Goal: Submit feedback/report problem: Provide input to the site owners about the experience or issues

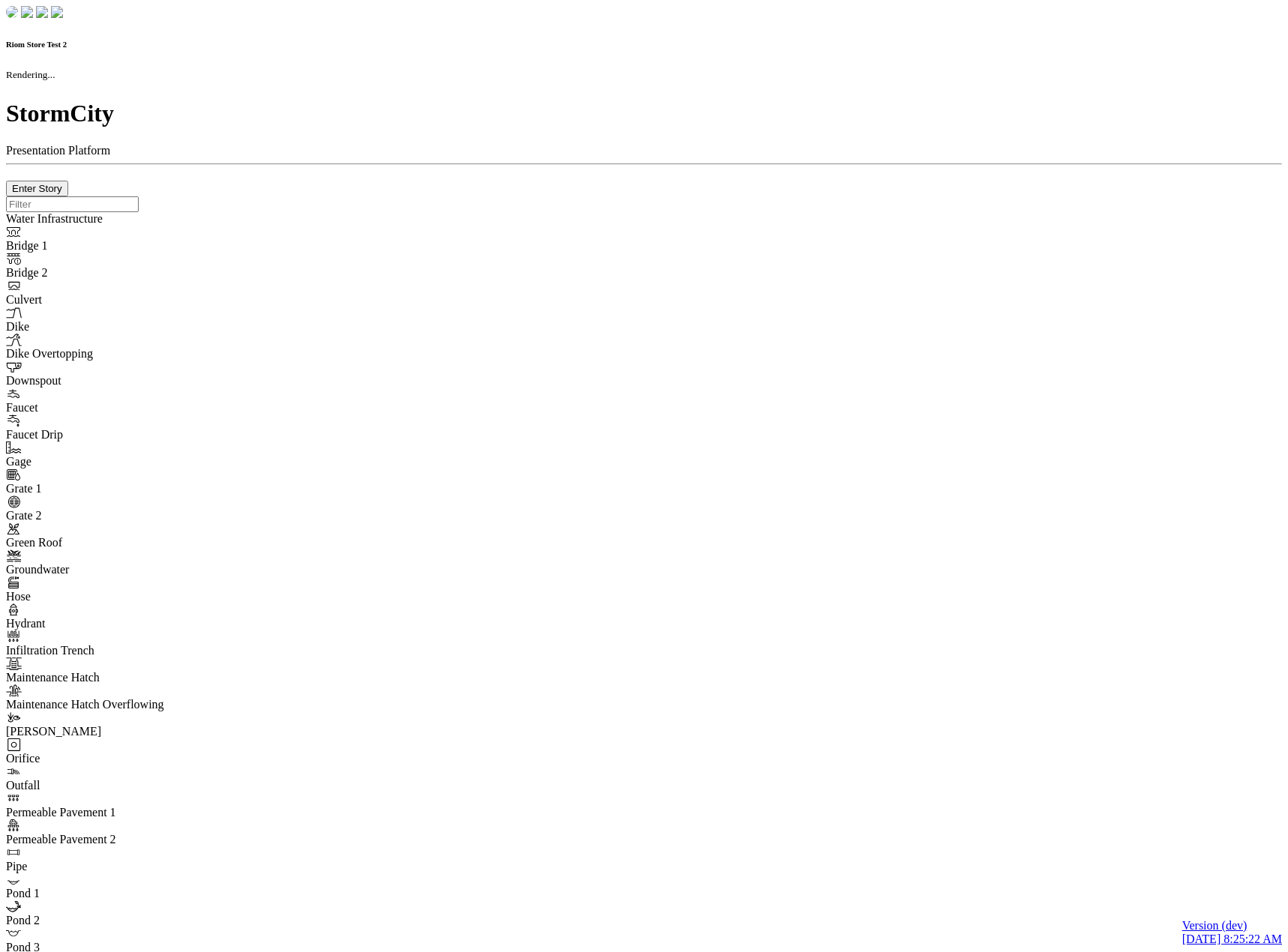
checkbox input "true"
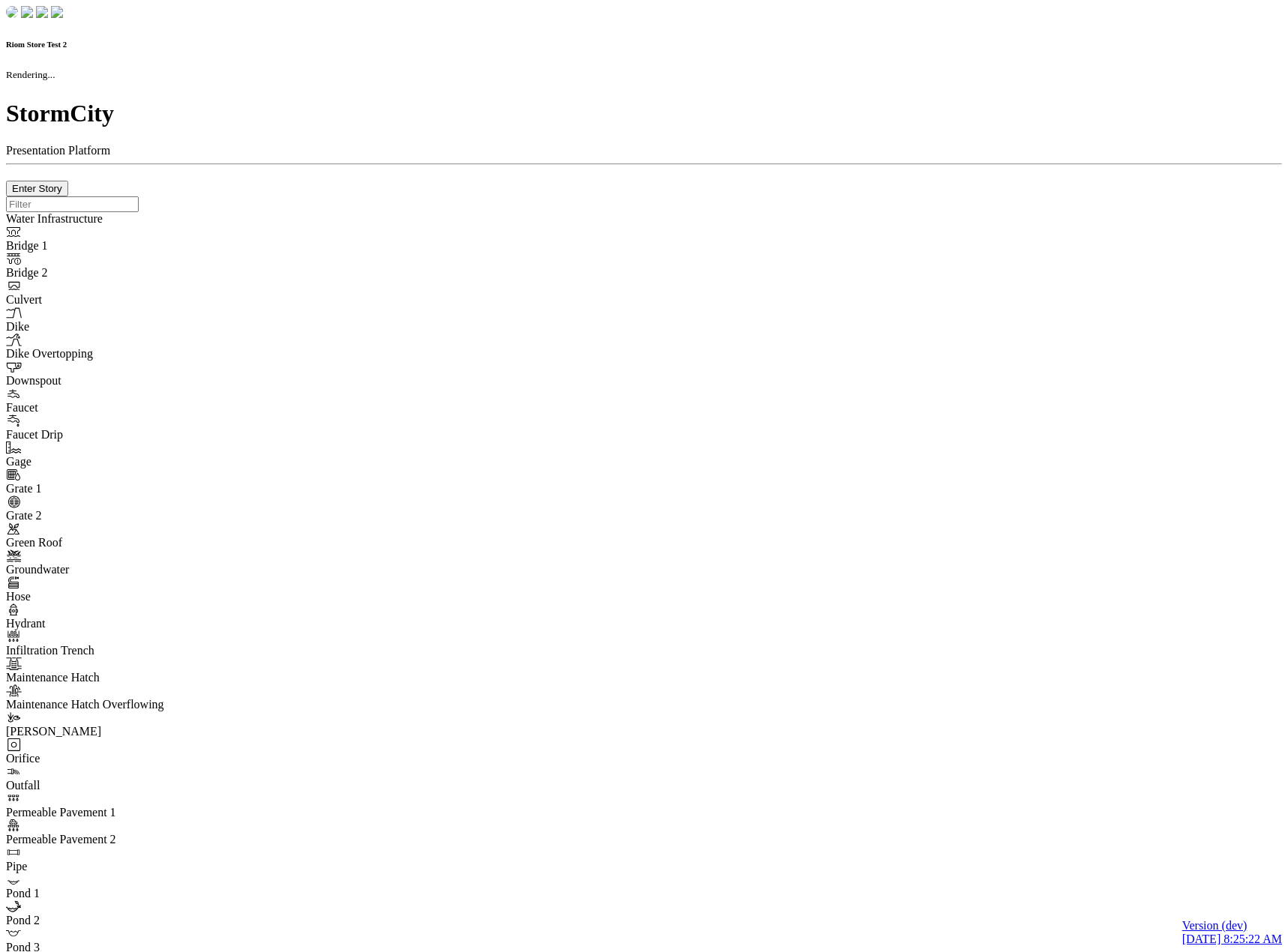
type input "0m"
type textarea "Depth = 0"
checkbox input "true"
select select "CIRCLE"
type input "7"
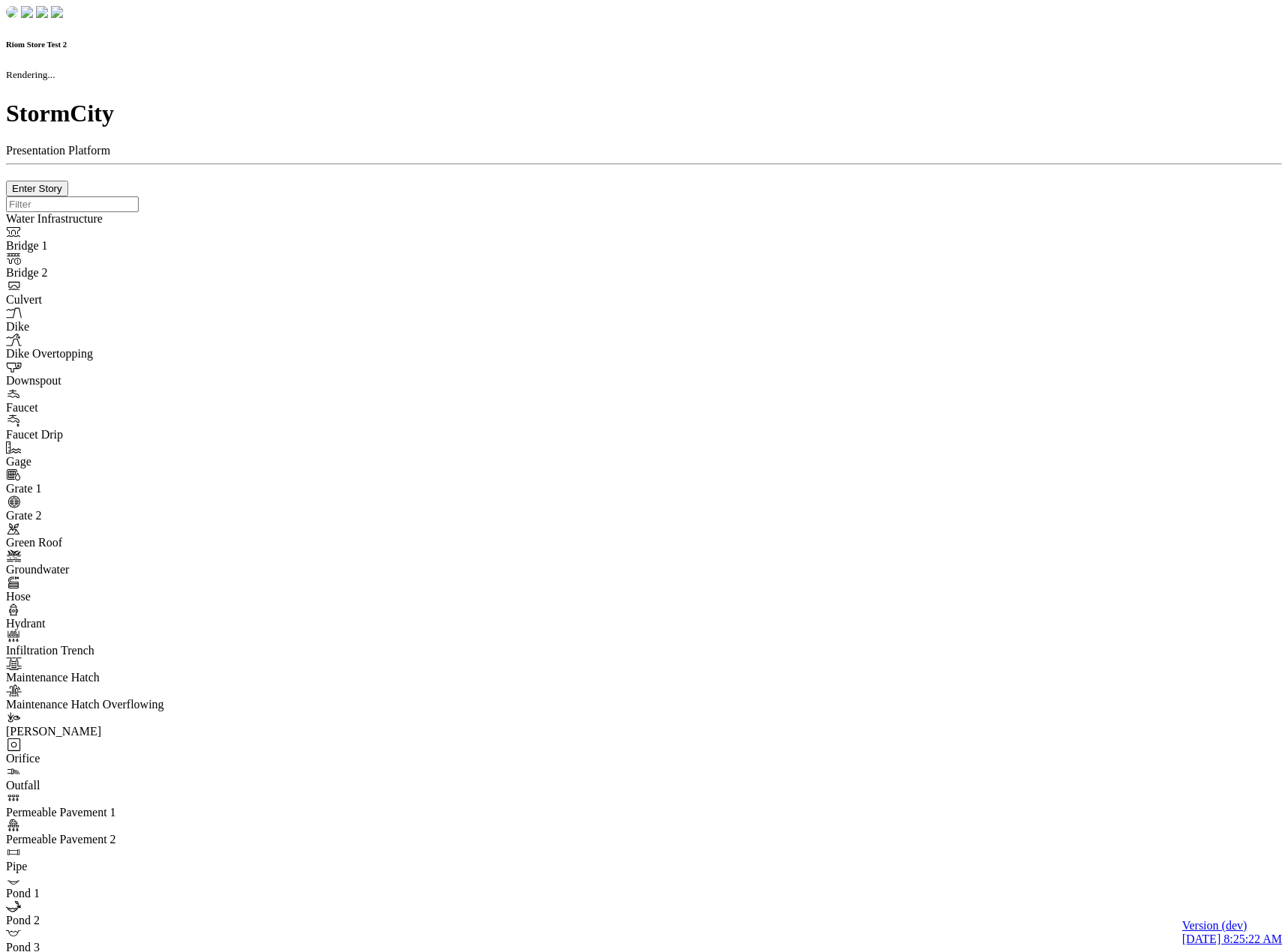
checkbox input "true"
type input "0"
type textarea "<i class="far fa-building"></i>"
select select "None"
type input "7"
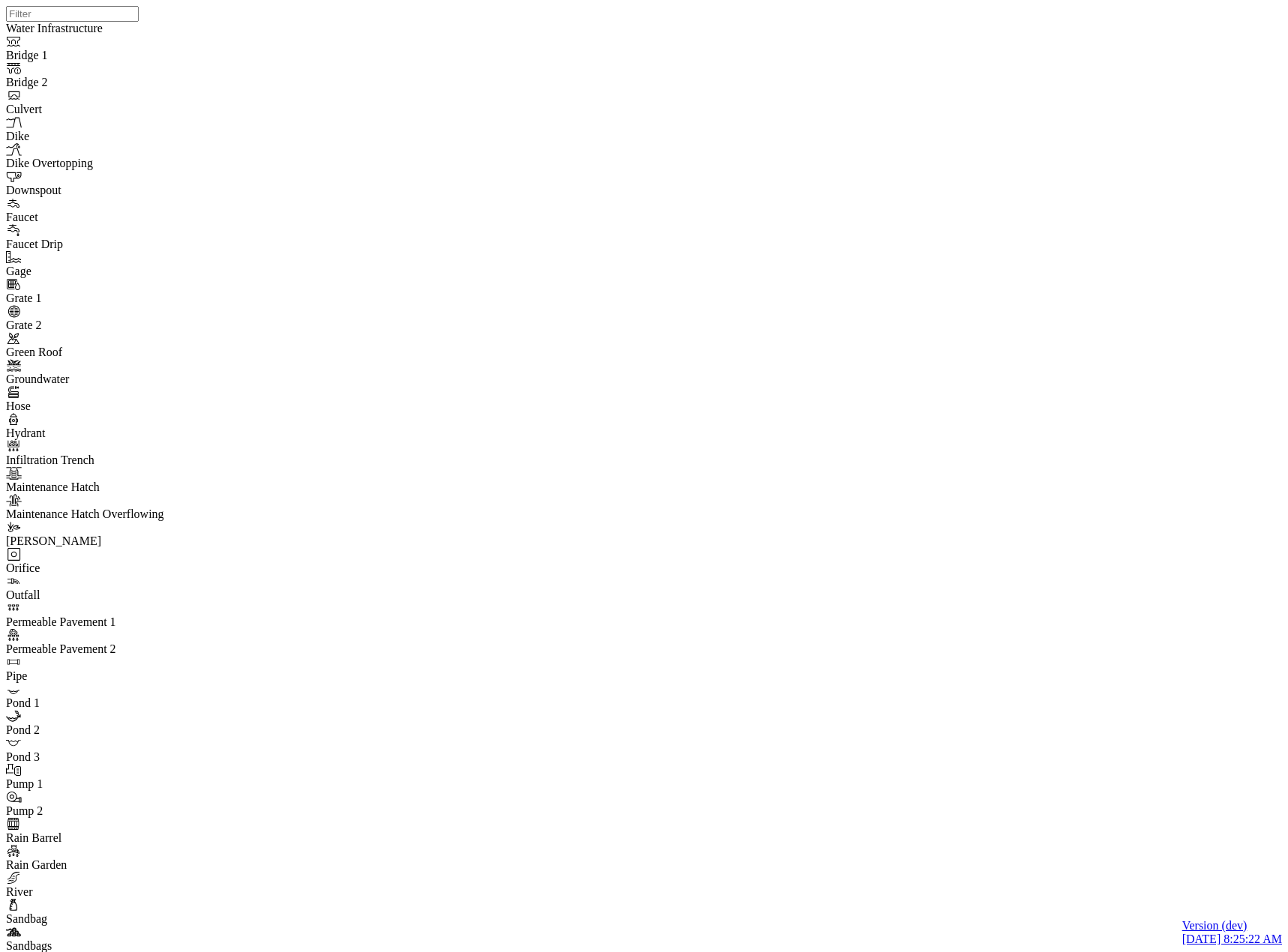
drag, startPoint x: 737, startPoint y: 529, endPoint x: 733, endPoint y: 468, distance: 61.1
drag, startPoint x: 735, startPoint y: 99, endPoint x: 554, endPoint y: 162, distance: 191.7
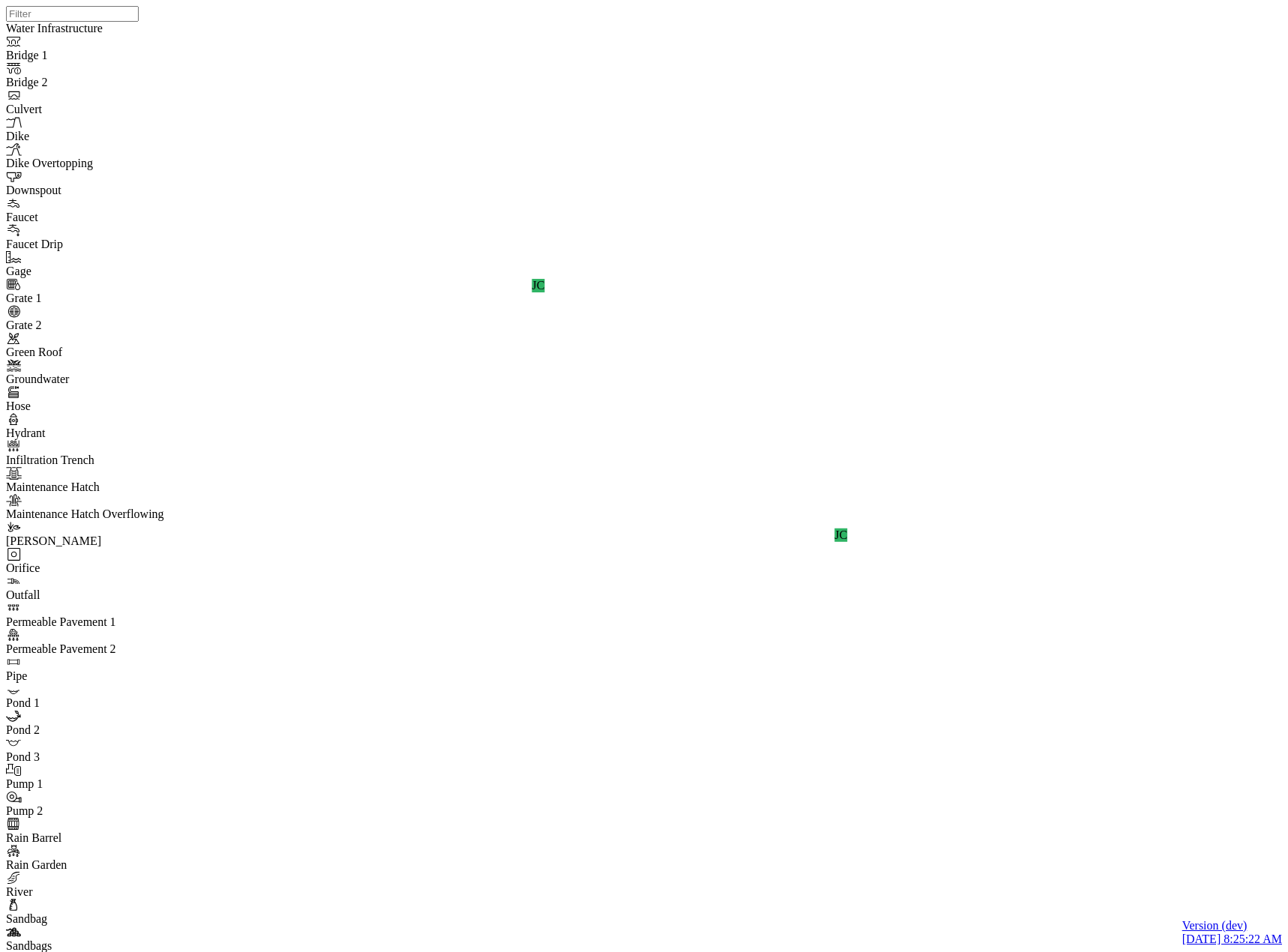
drag, startPoint x: 718, startPoint y: 101, endPoint x: 558, endPoint y: 121, distance: 161.2
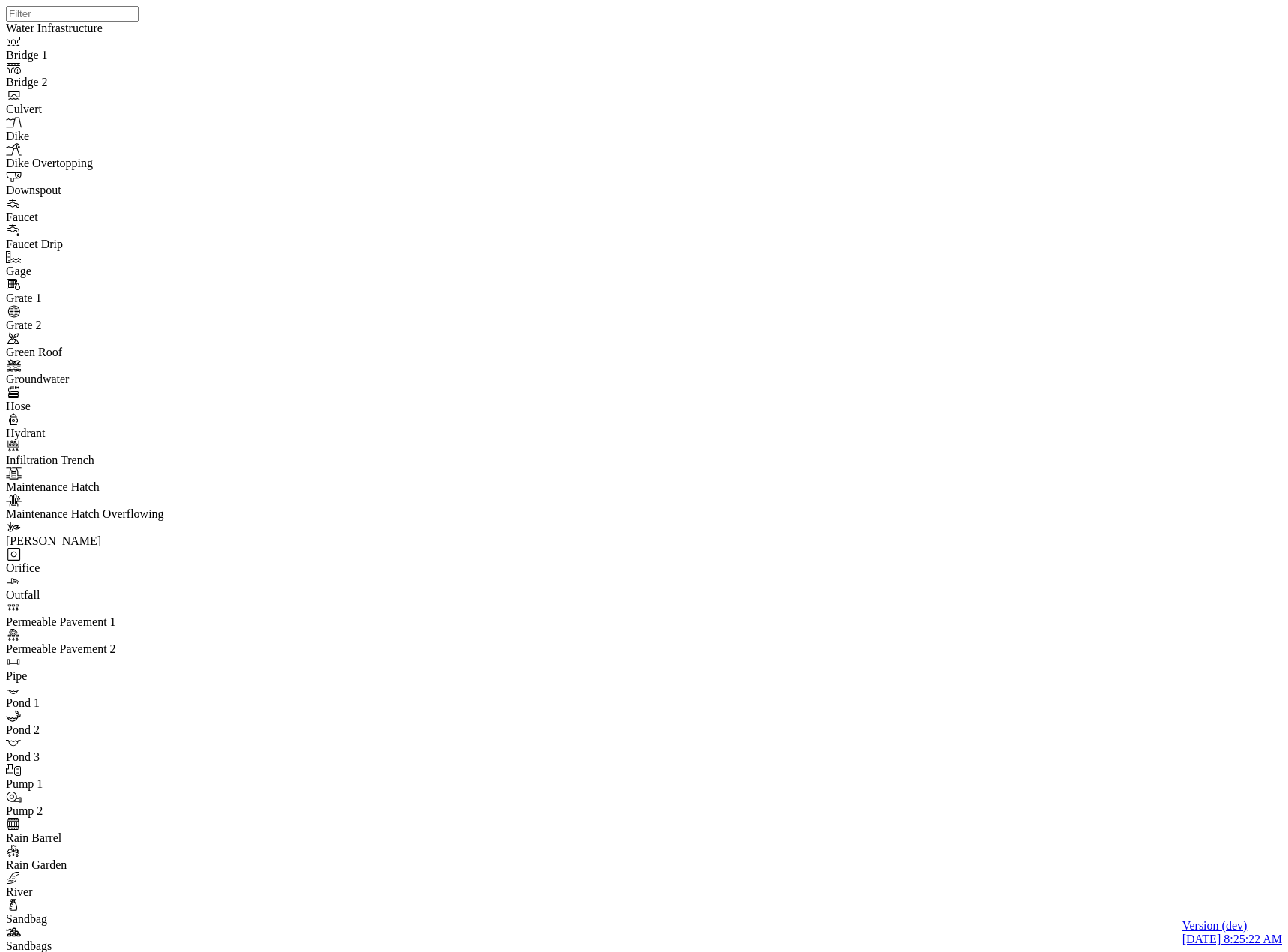
click at [969, 576] on div at bounding box center [650, 456] width 1288 height 913
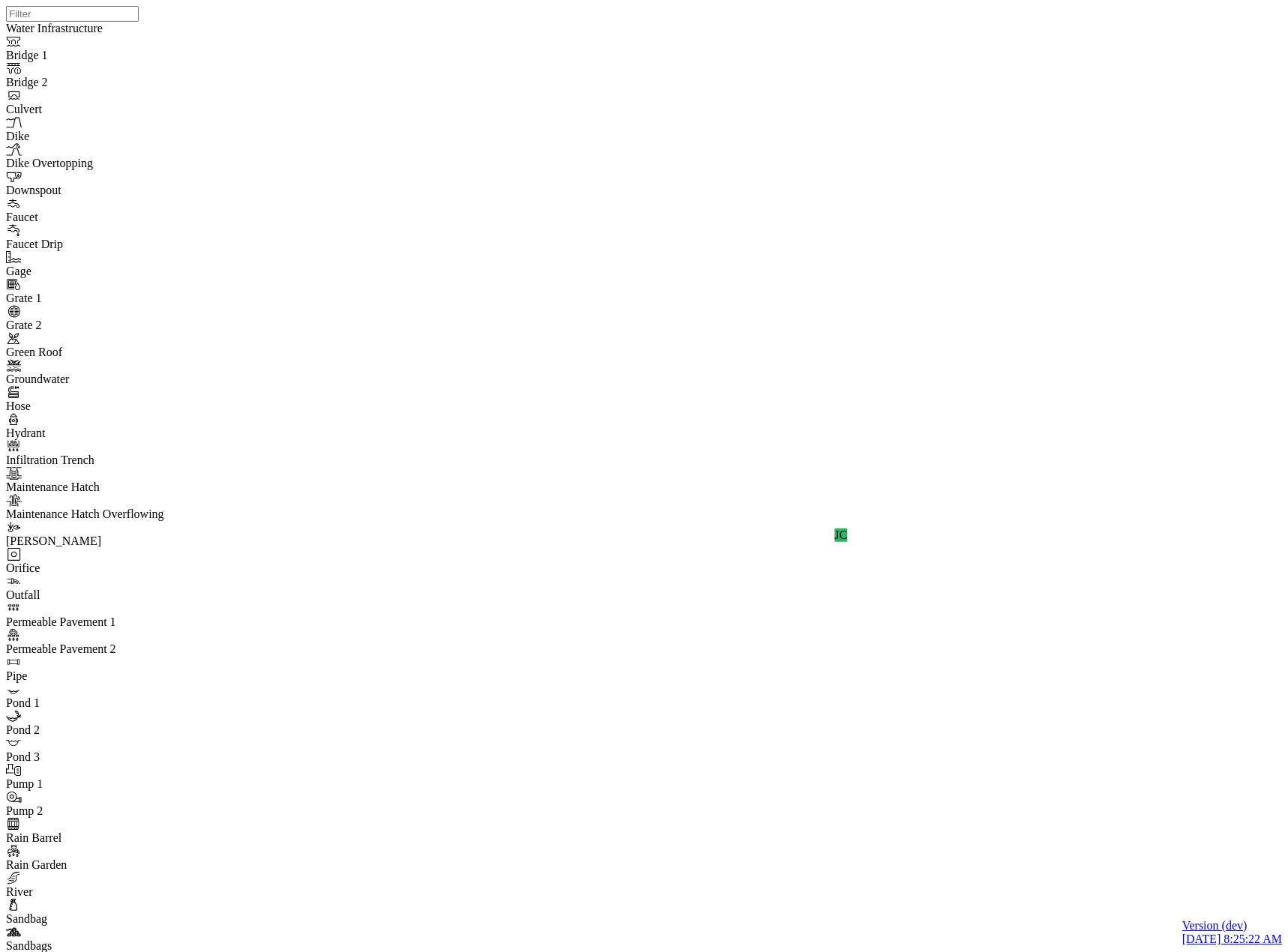
click at [868, 216] on div "JC" at bounding box center [650, 456] width 1288 height 913
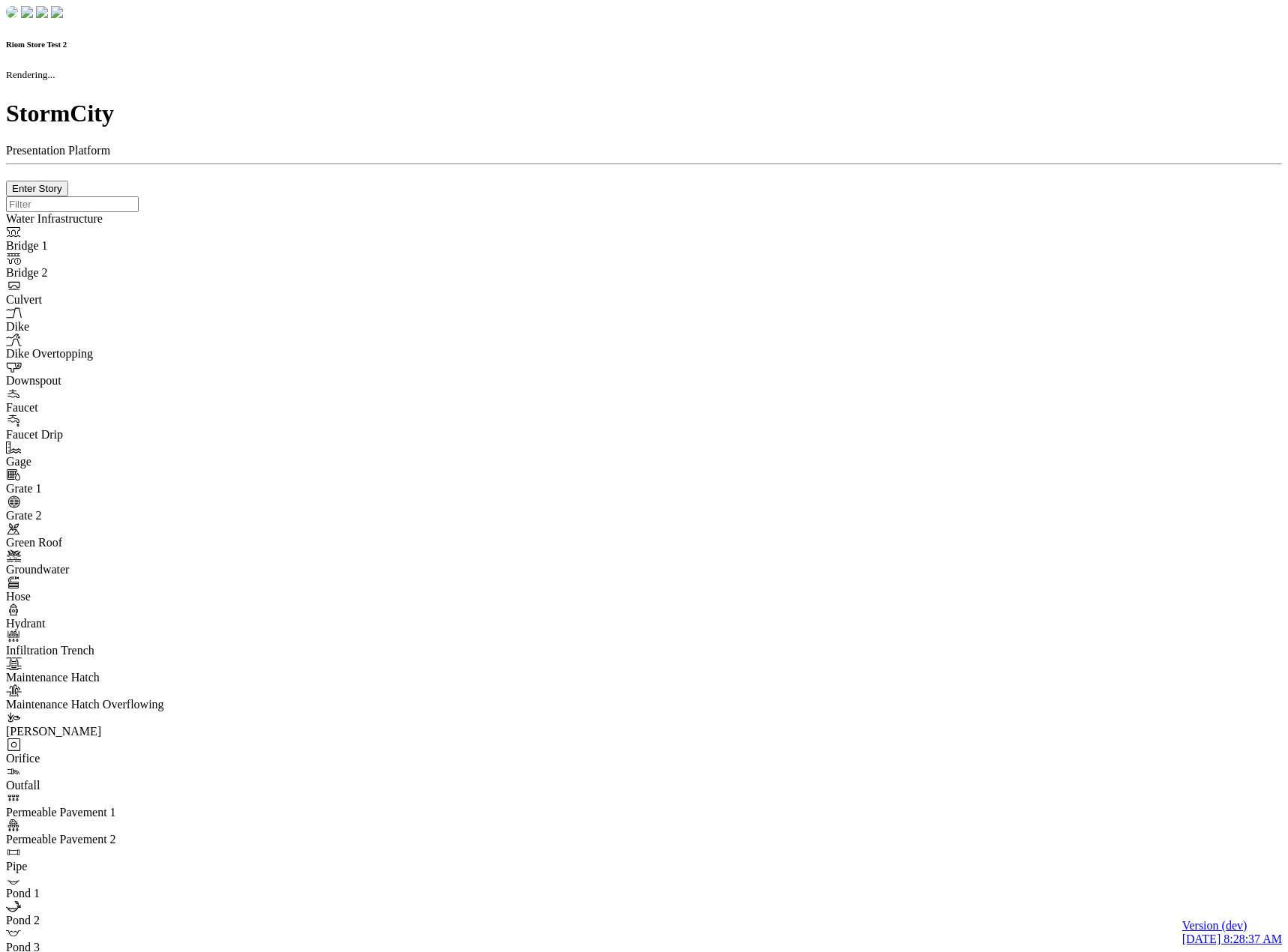
checkbox input "true"
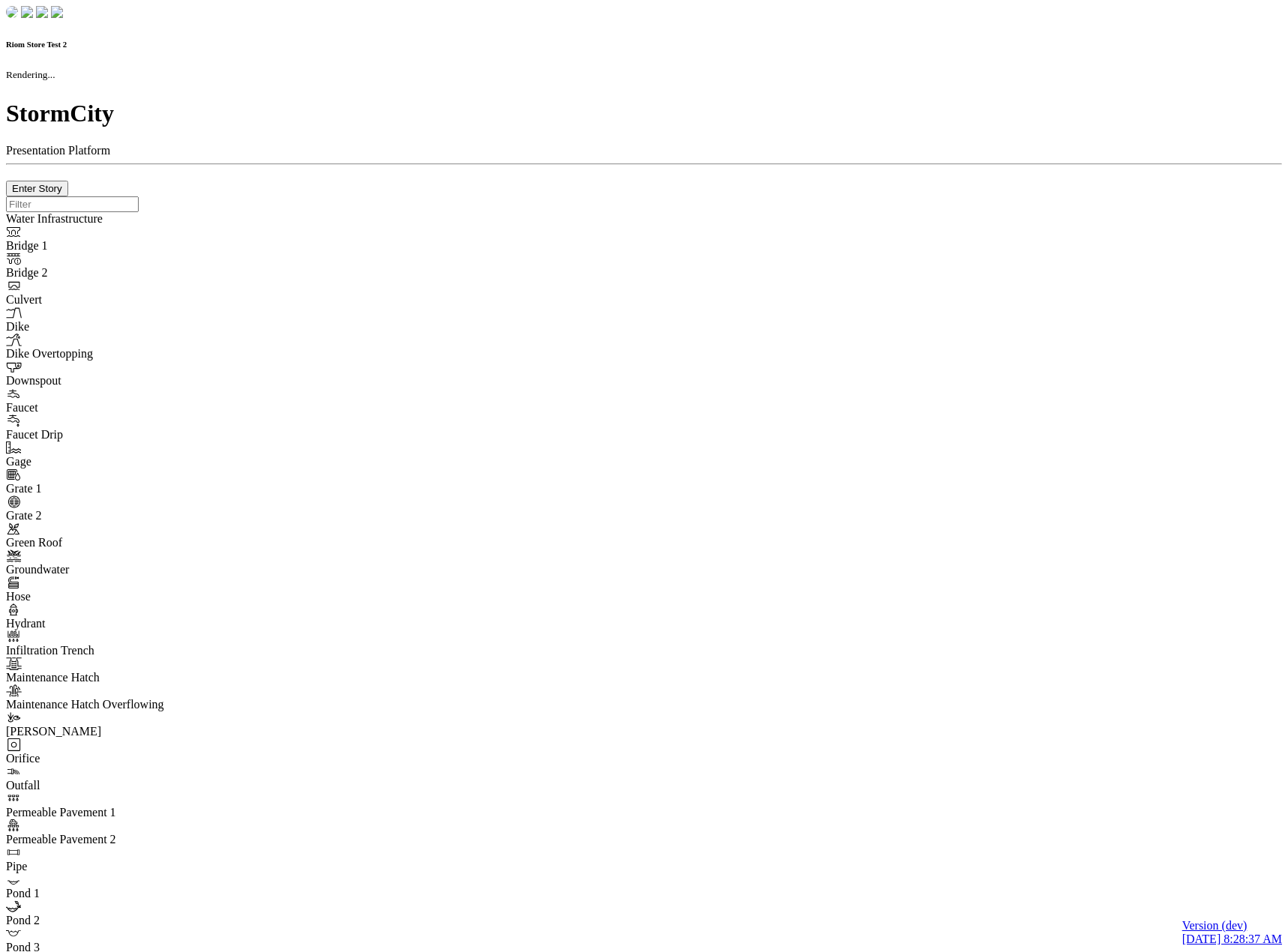
type input "0m"
type textarea "Depth = 0"
checkbox input "true"
select select "CIRCLE"
type input "7"
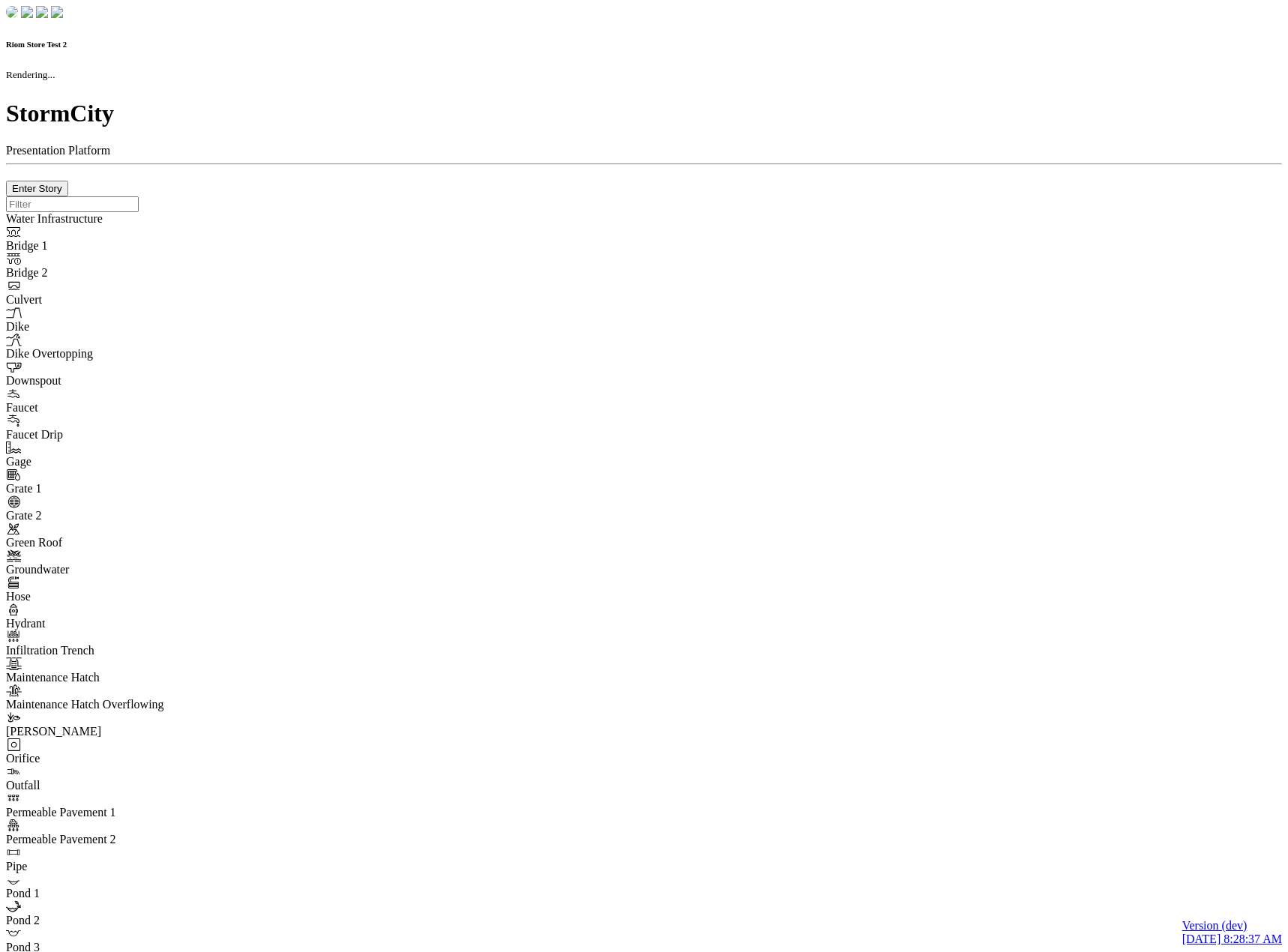
checkbox input "true"
type input "0"
type textarea "<i class="far fa-building"></i>"
select select "None"
type input "7"
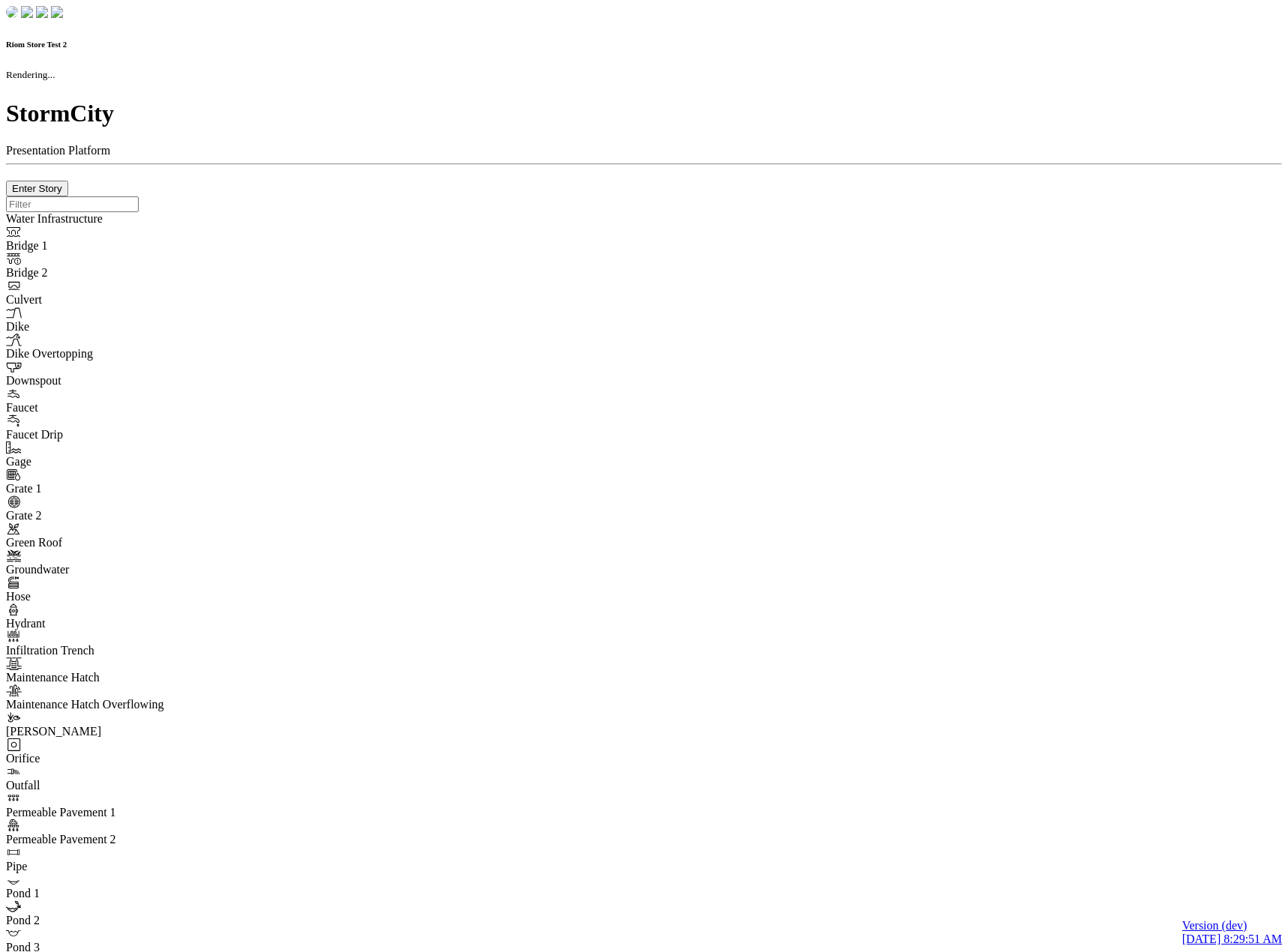
checkbox input "true"
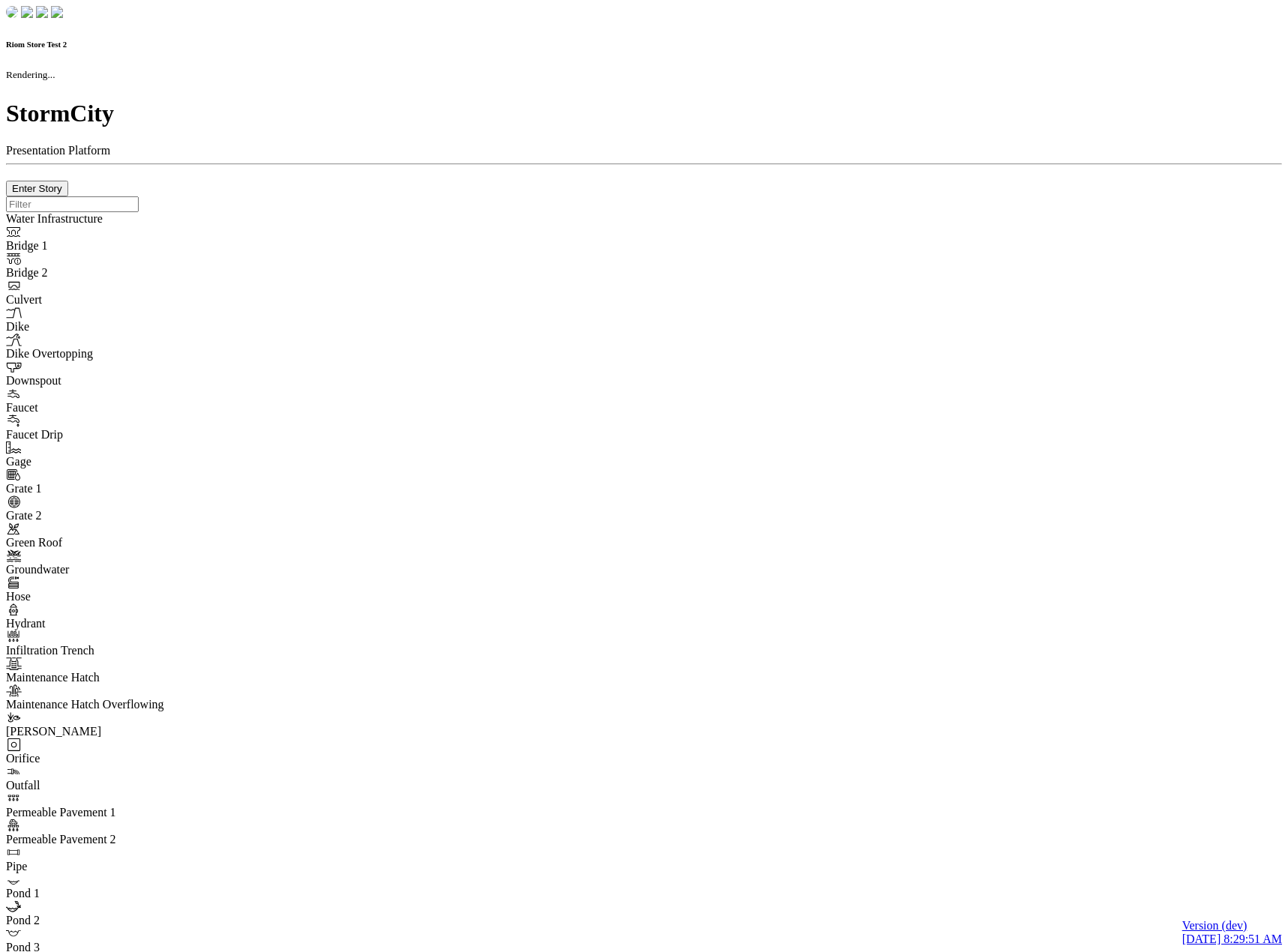
type input "0m"
type textarea "Depth = 0"
checkbox input "true"
select select "CIRCLE"
type input "7"
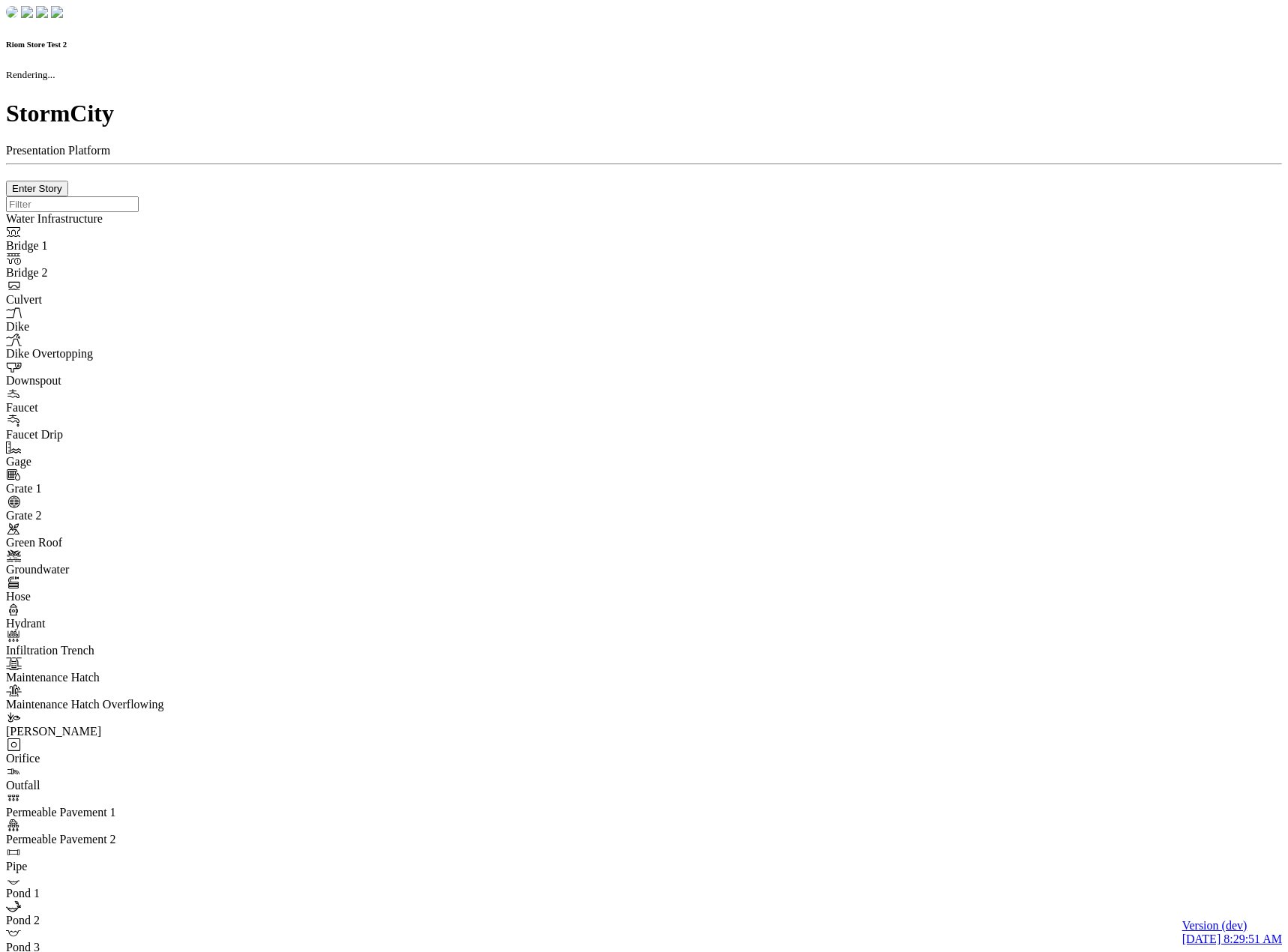
checkbox input "true"
type input "0"
select select "None"
type textarea "<i class="far fa-building"></i>"
type input "7"
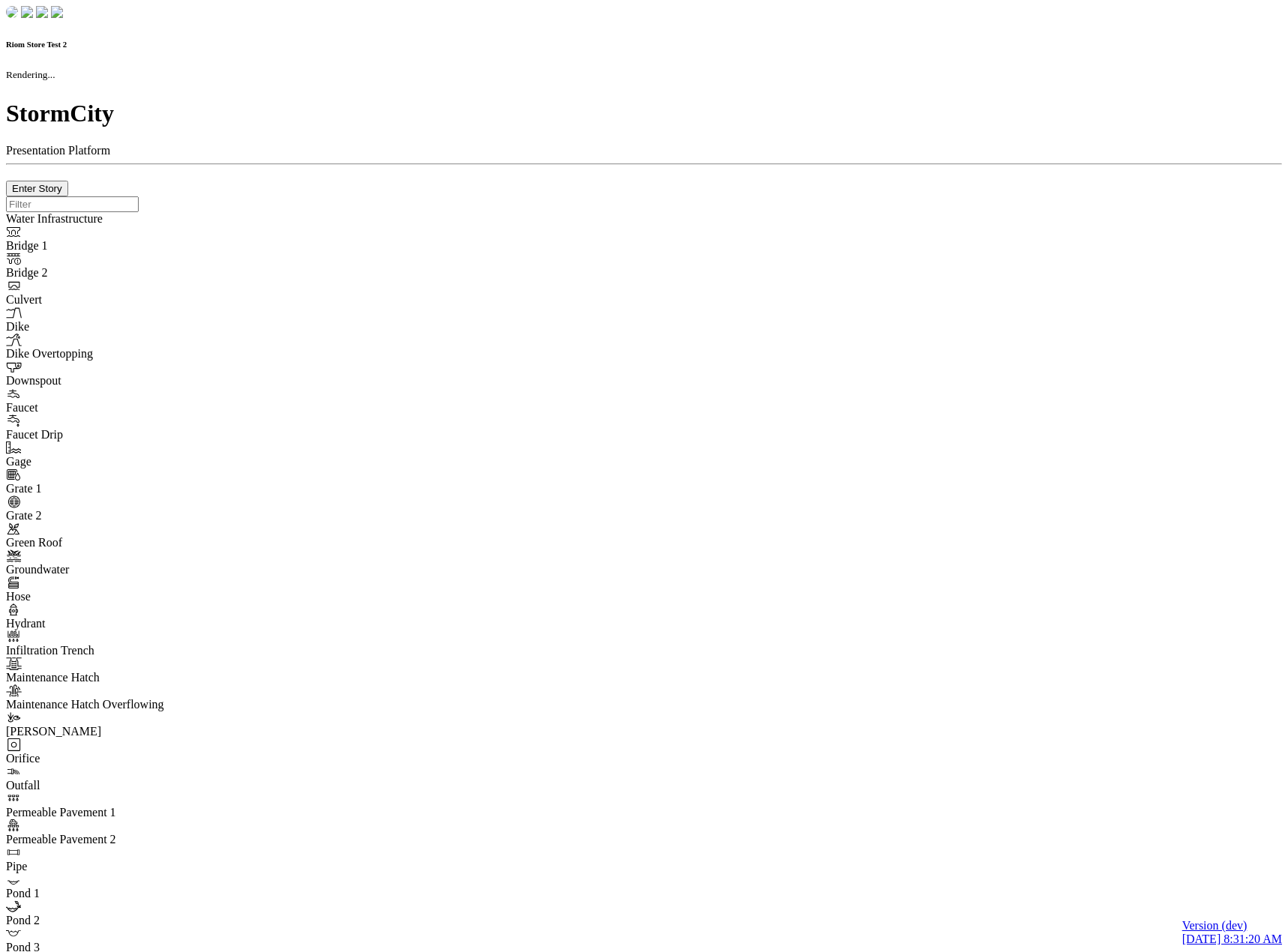
checkbox input "true"
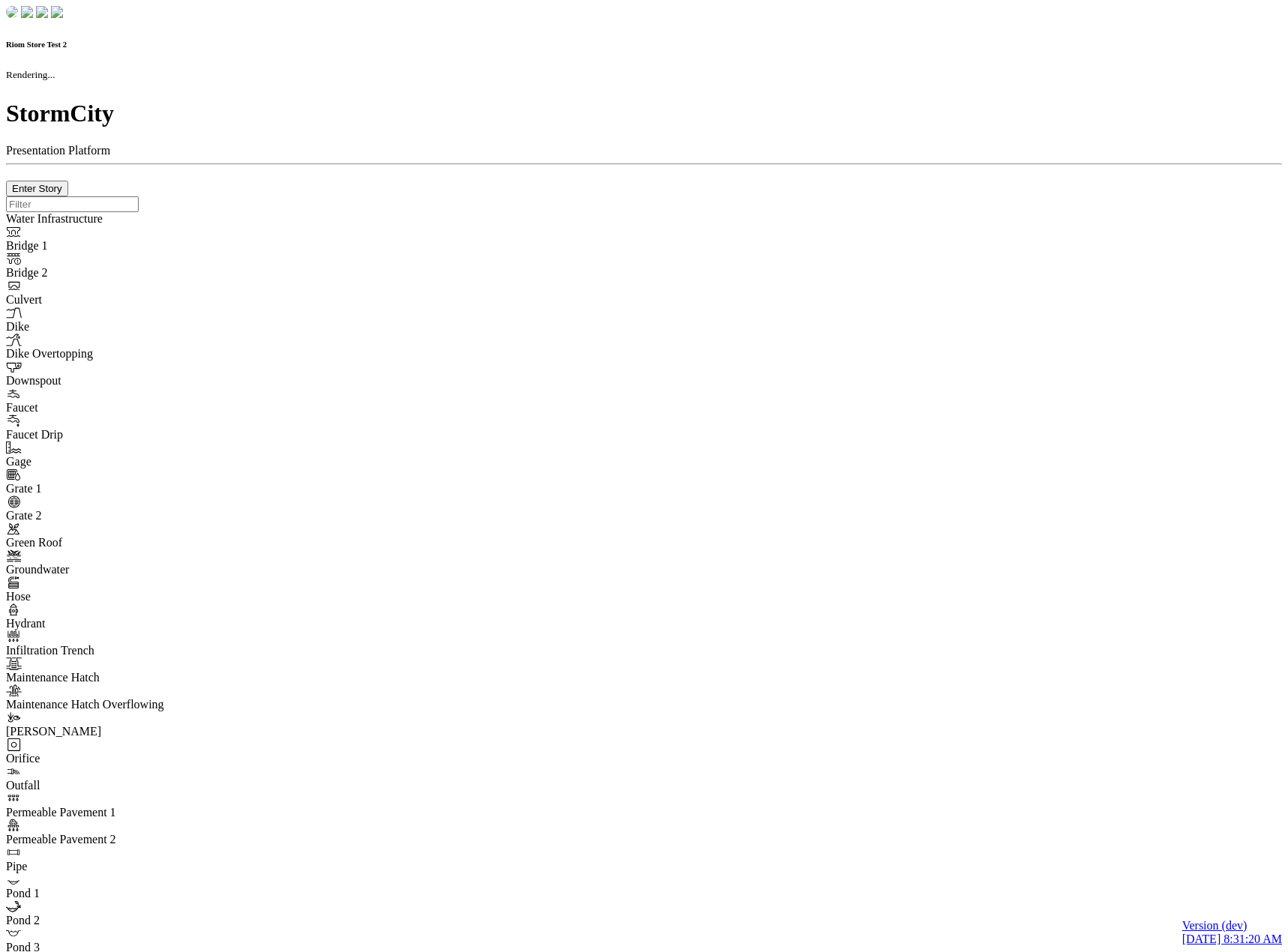
type input "0m"
type textarea "Depth = 0"
checkbox input "true"
select select "CIRCLE"
type input "7"
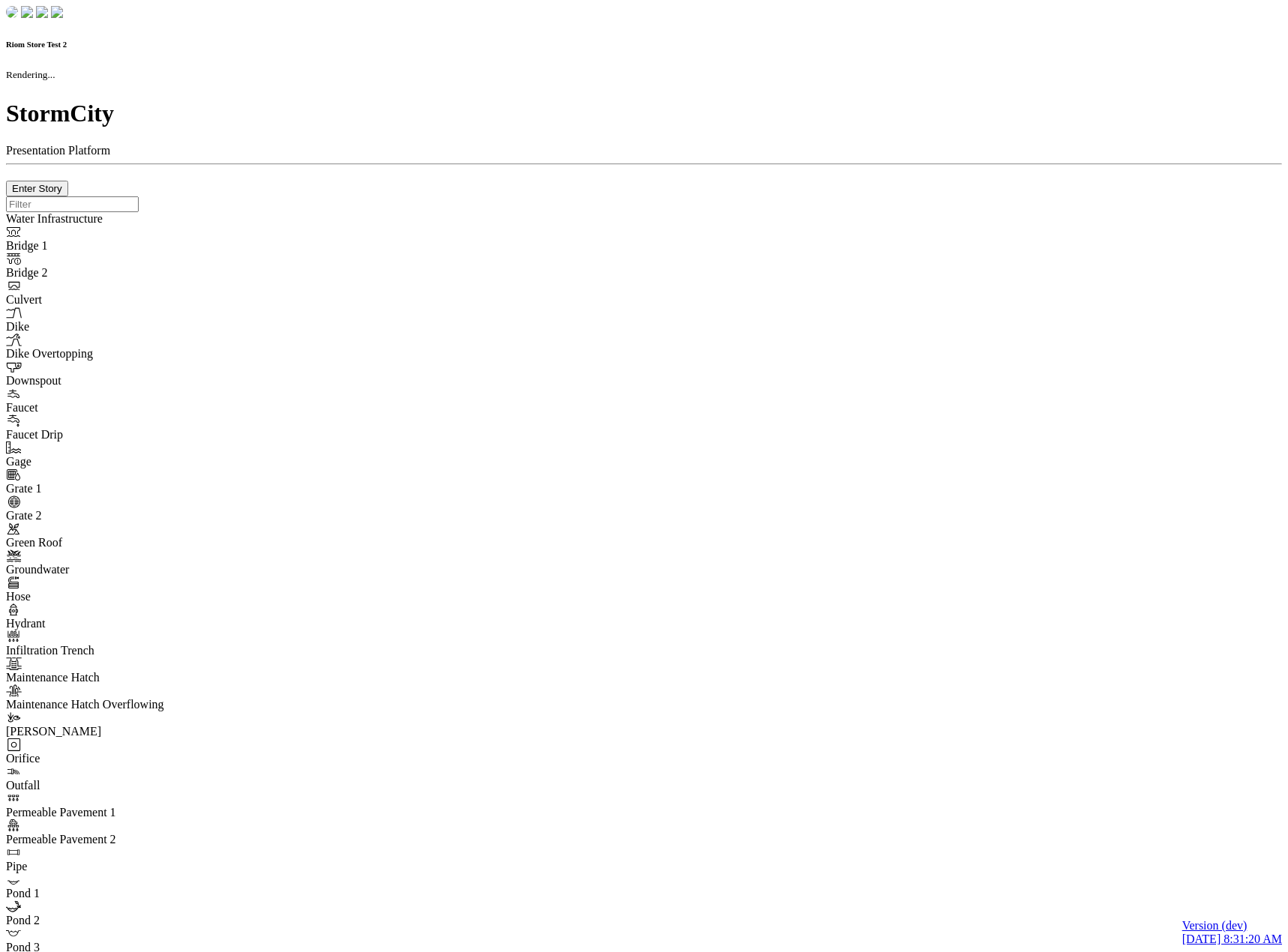
checkbox input "true"
type input "0"
type textarea "<i class="far fa-building"></i>"
select select "None"
type input "7"
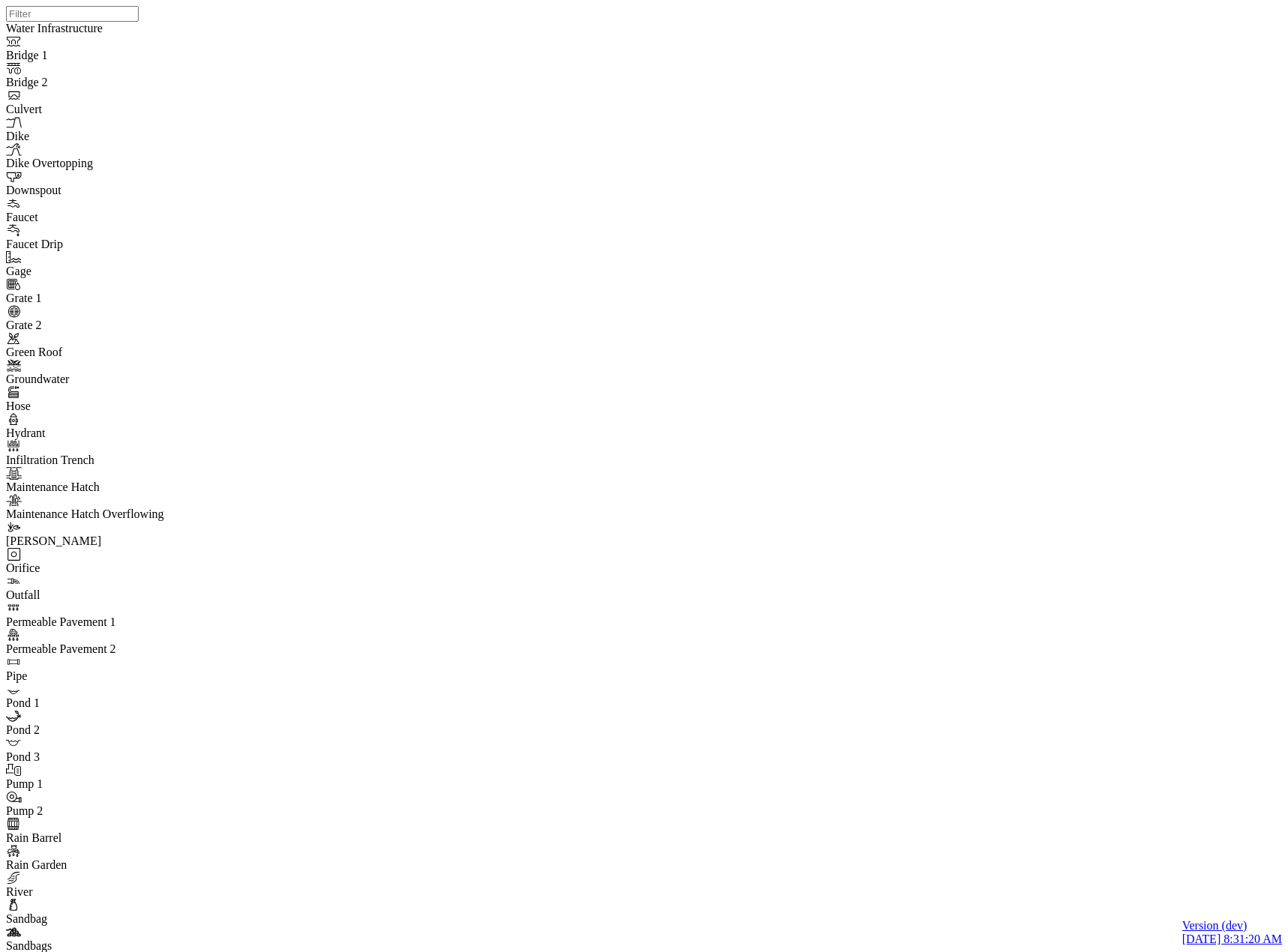
drag, startPoint x: 258, startPoint y: 252, endPoint x: 268, endPoint y: 252, distance: 10.0
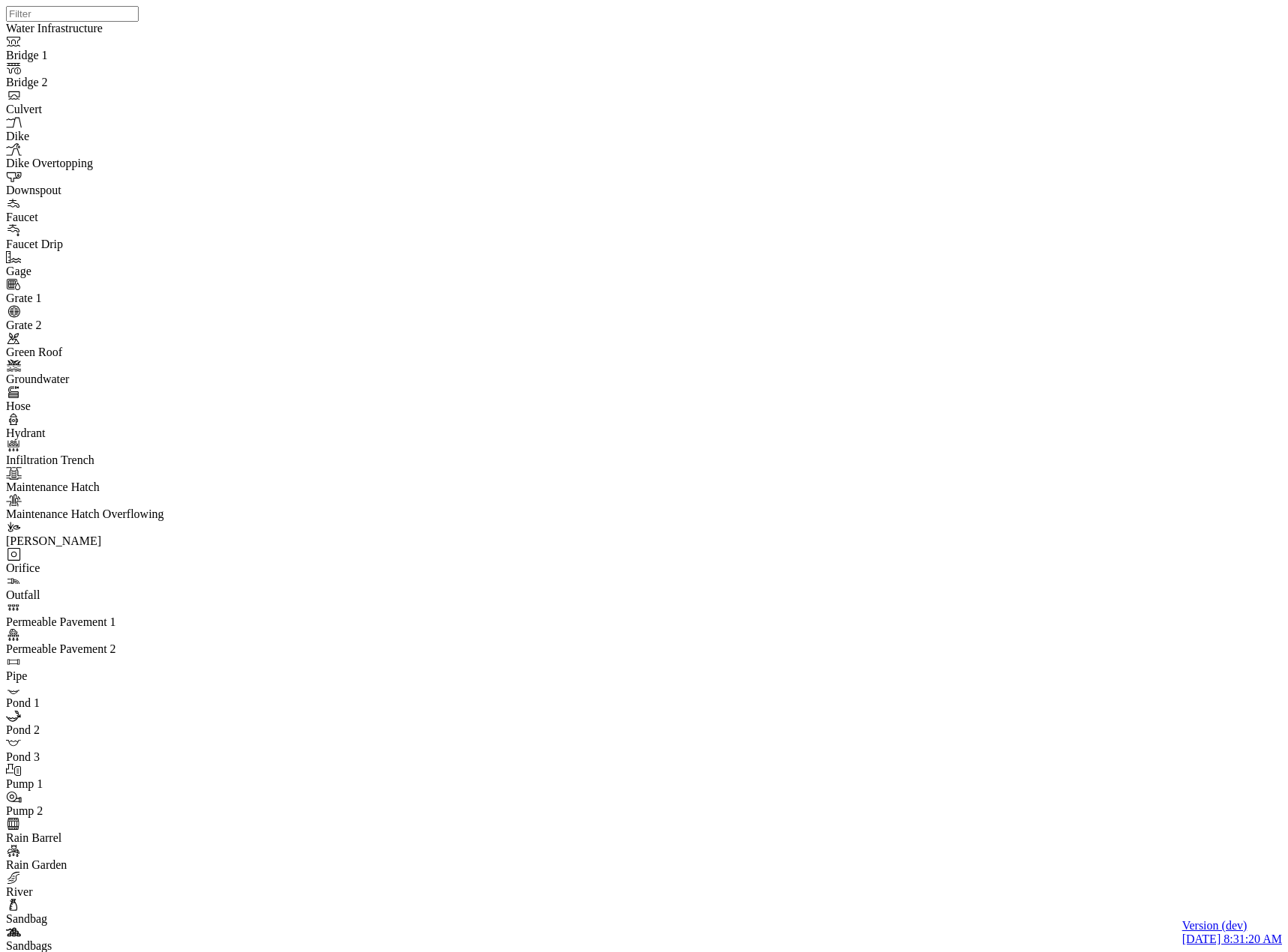
scroll to position [0, 0]
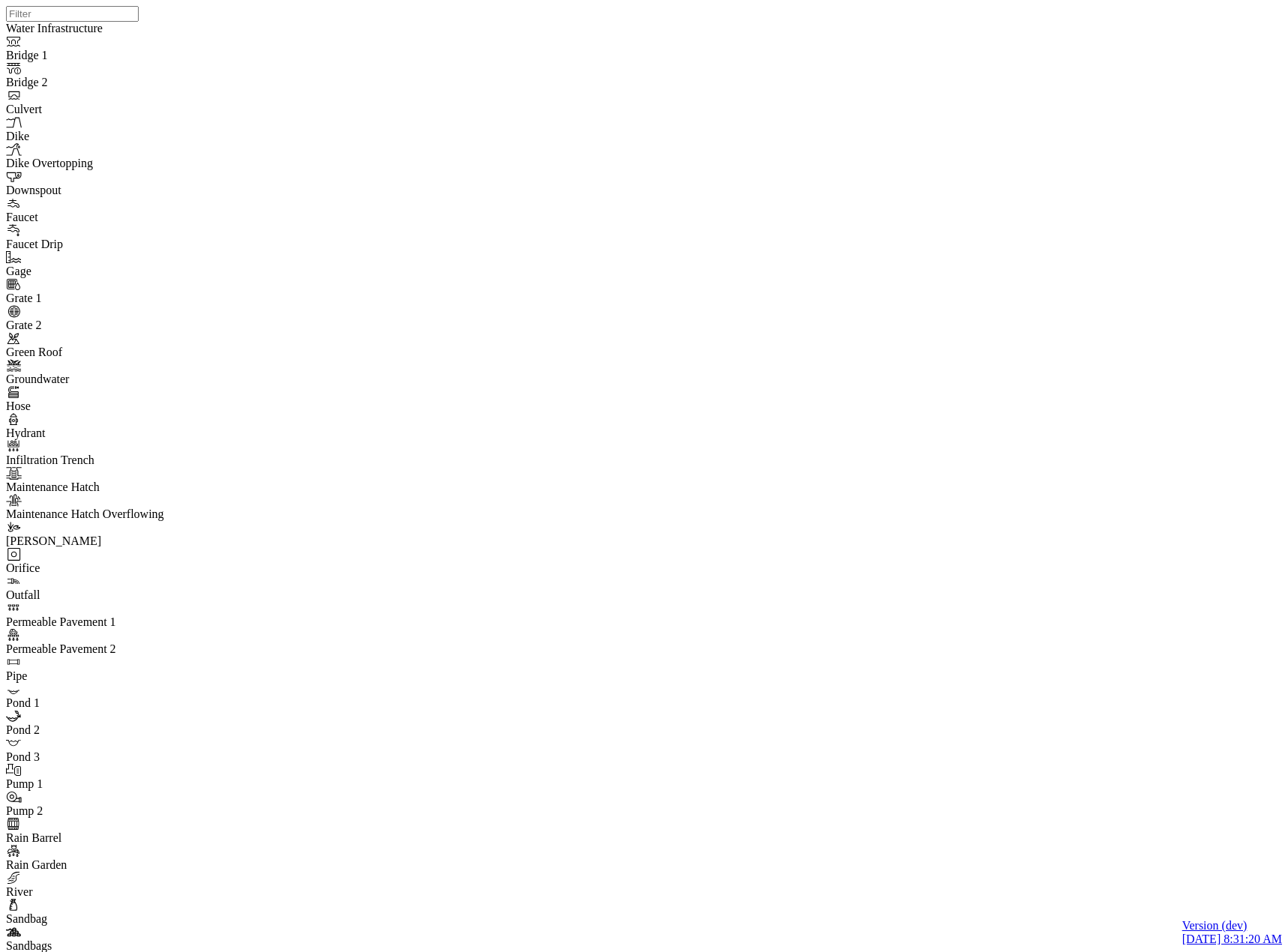
click at [561, 215] on div "Dev Ops" at bounding box center [622, 208] width 191 height 14
click at [549, 201] on span "[PERSON_NAME]" at bounding box center [575, 195] width 95 height 13
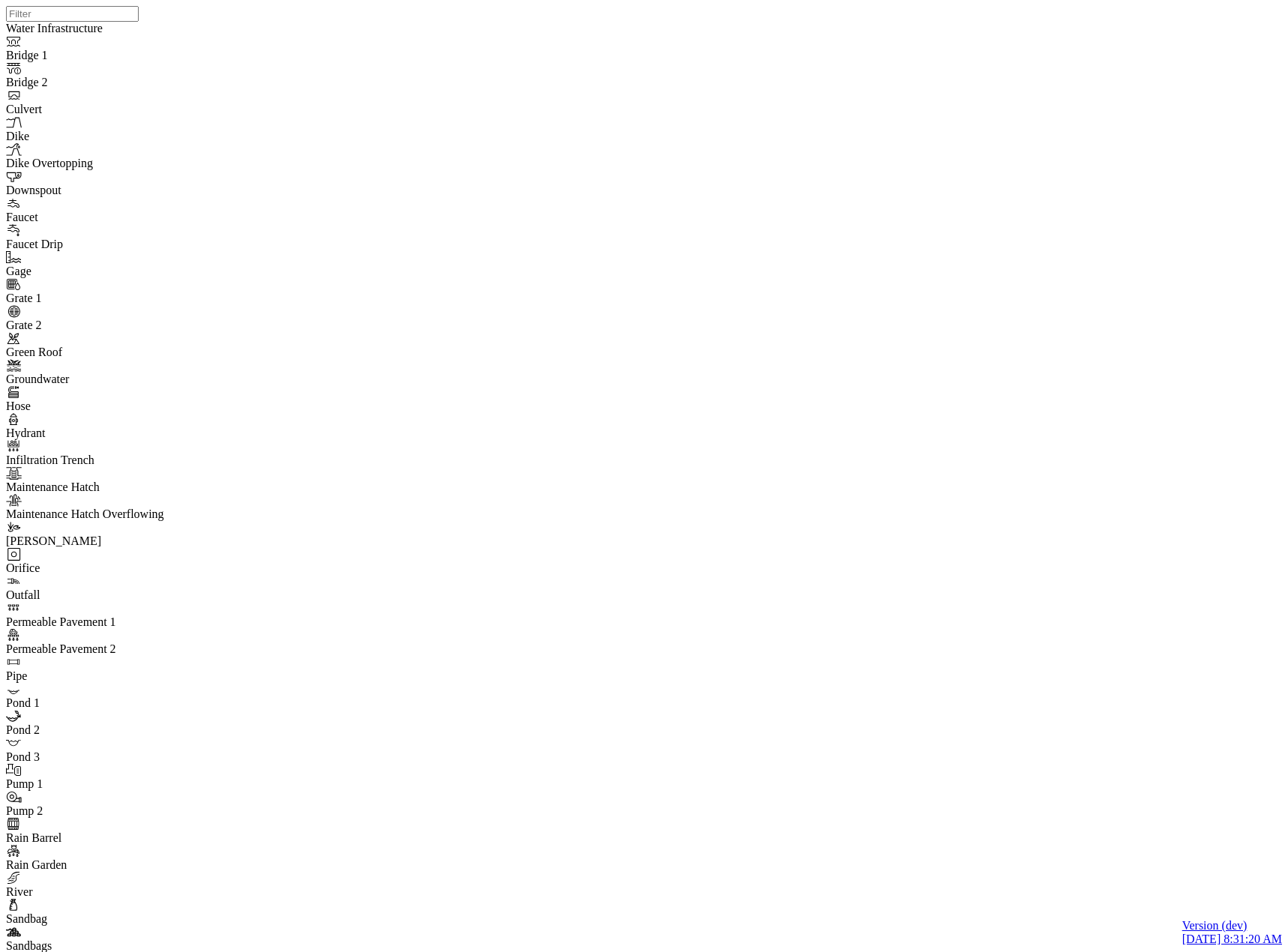
drag, startPoint x: 769, startPoint y: 64, endPoint x: 409, endPoint y: 203, distance: 385.9
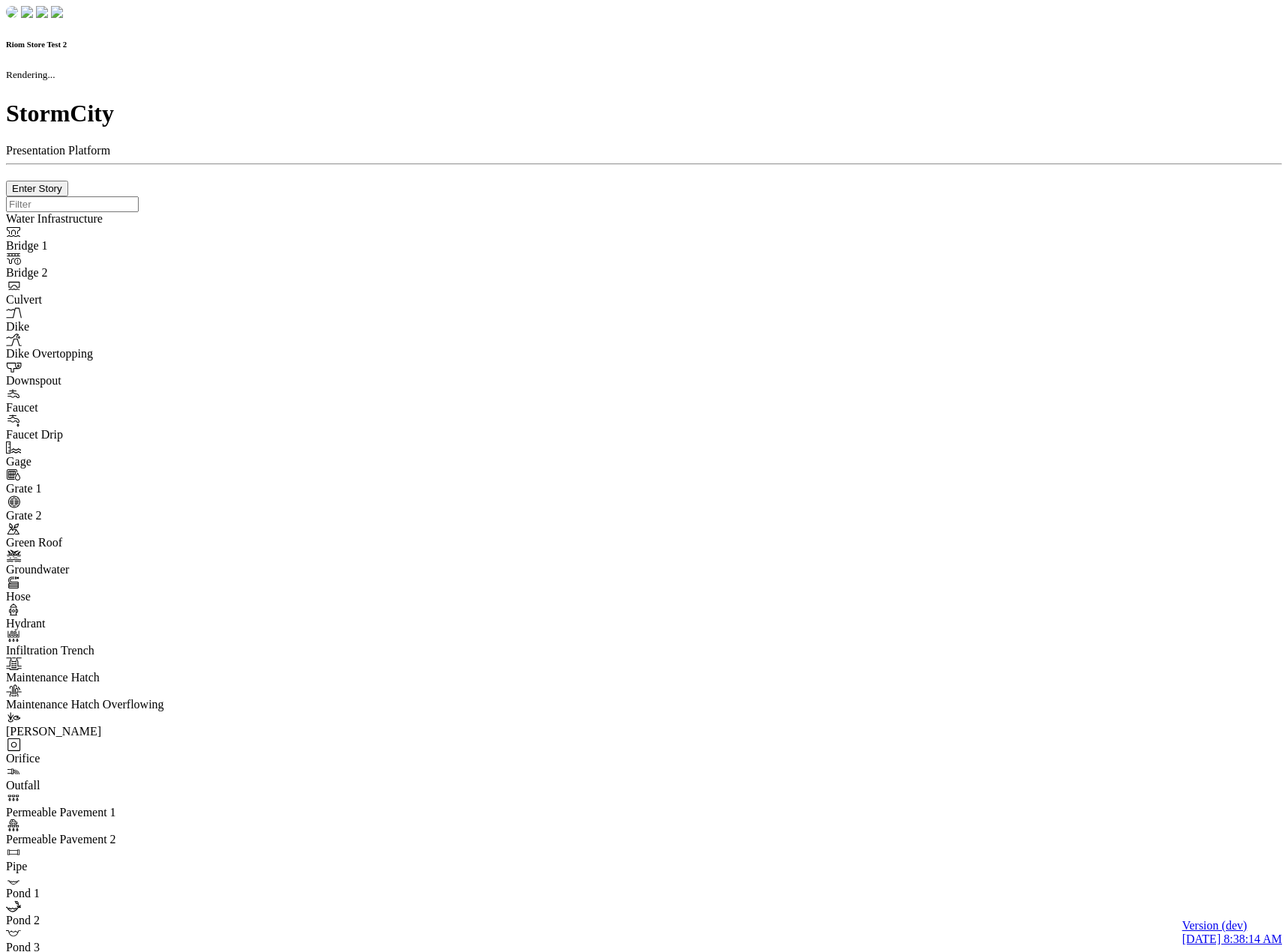
checkbox input "true"
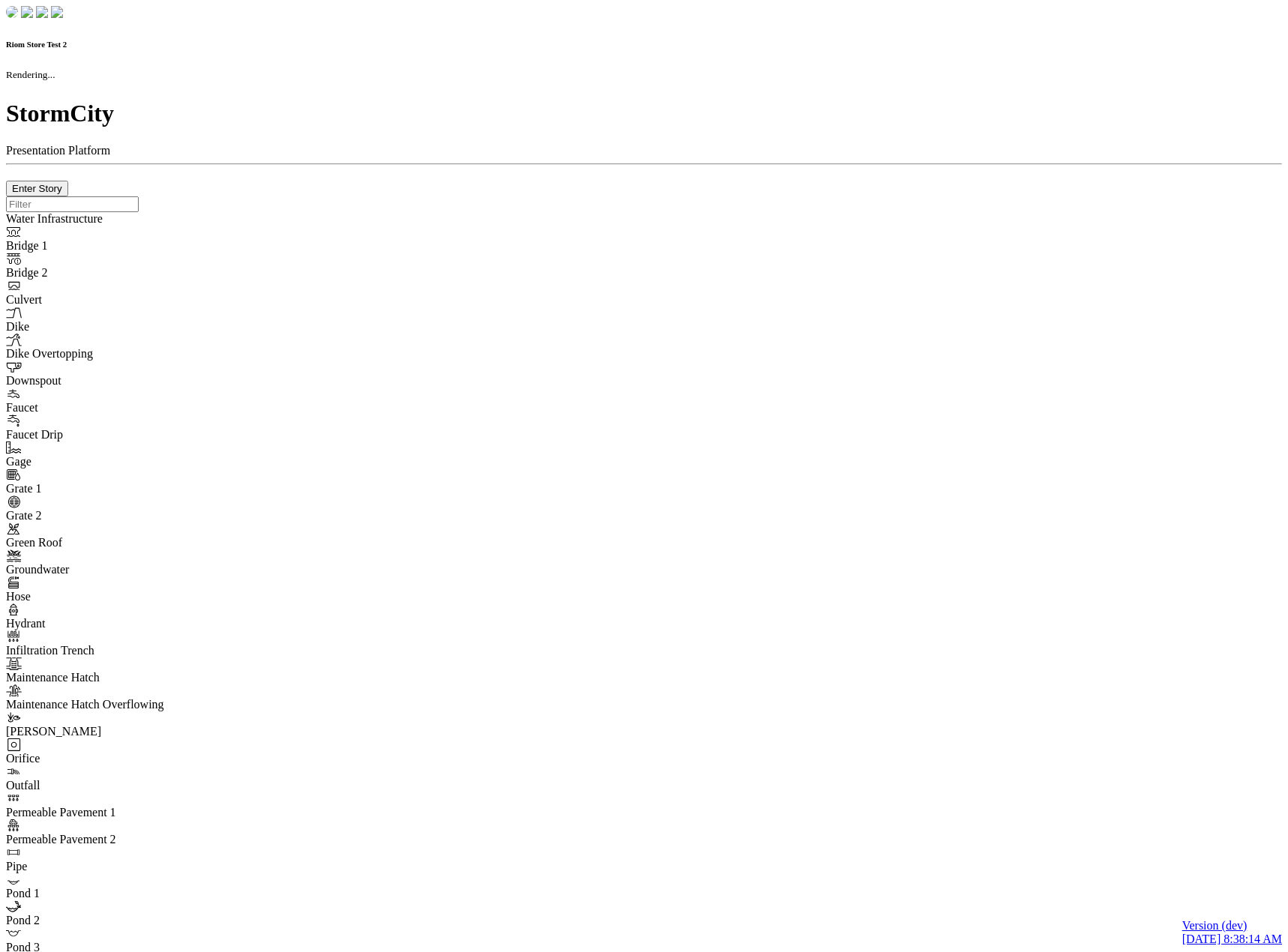
type input "0m"
type textarea "Depth = 0"
checkbox input "true"
select select "CIRCLE"
type input "7"
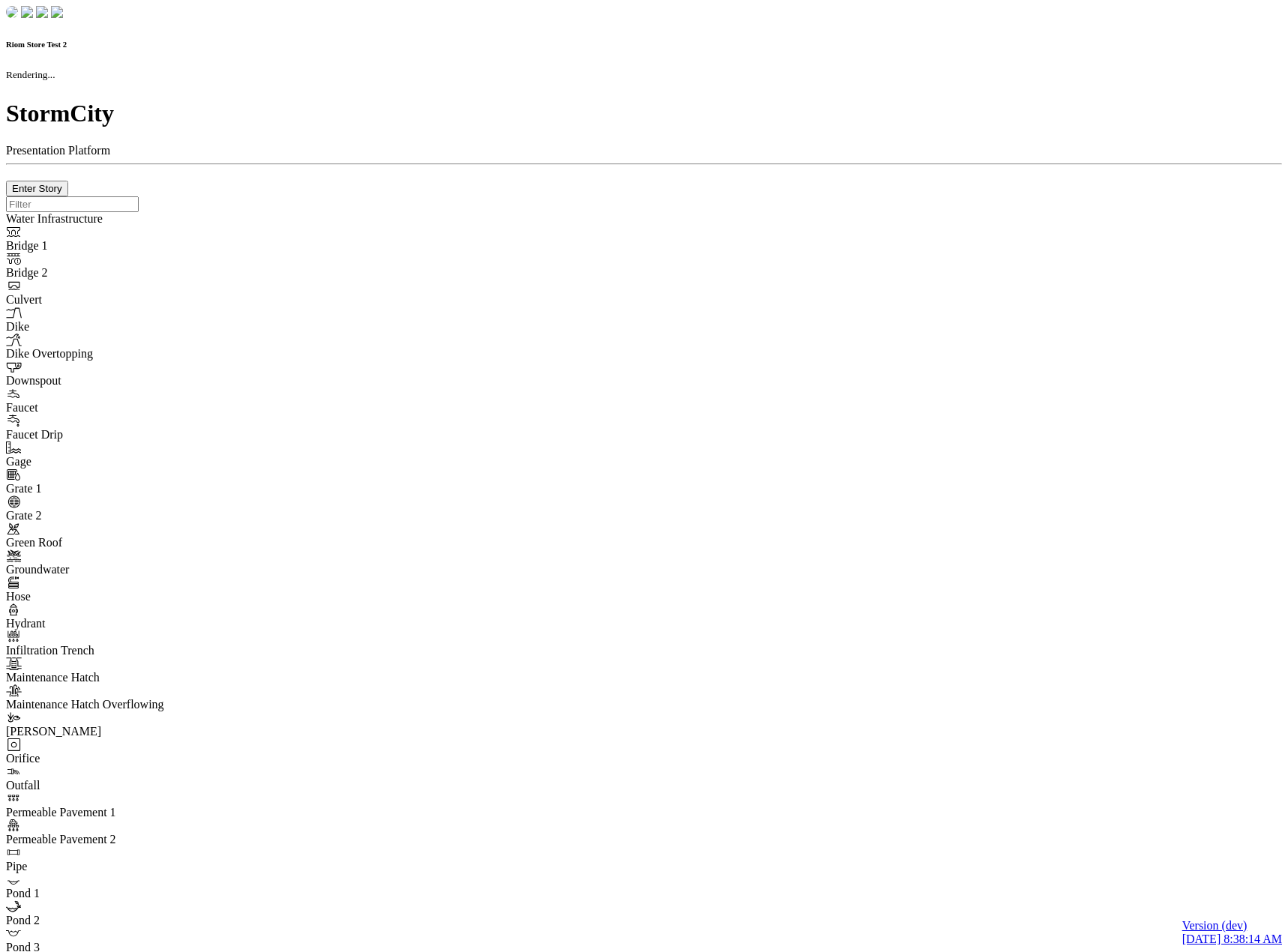
checkbox input "true"
type input "0"
select select "None"
type textarea "<i class="far fa-building"></i>"
type input "7"
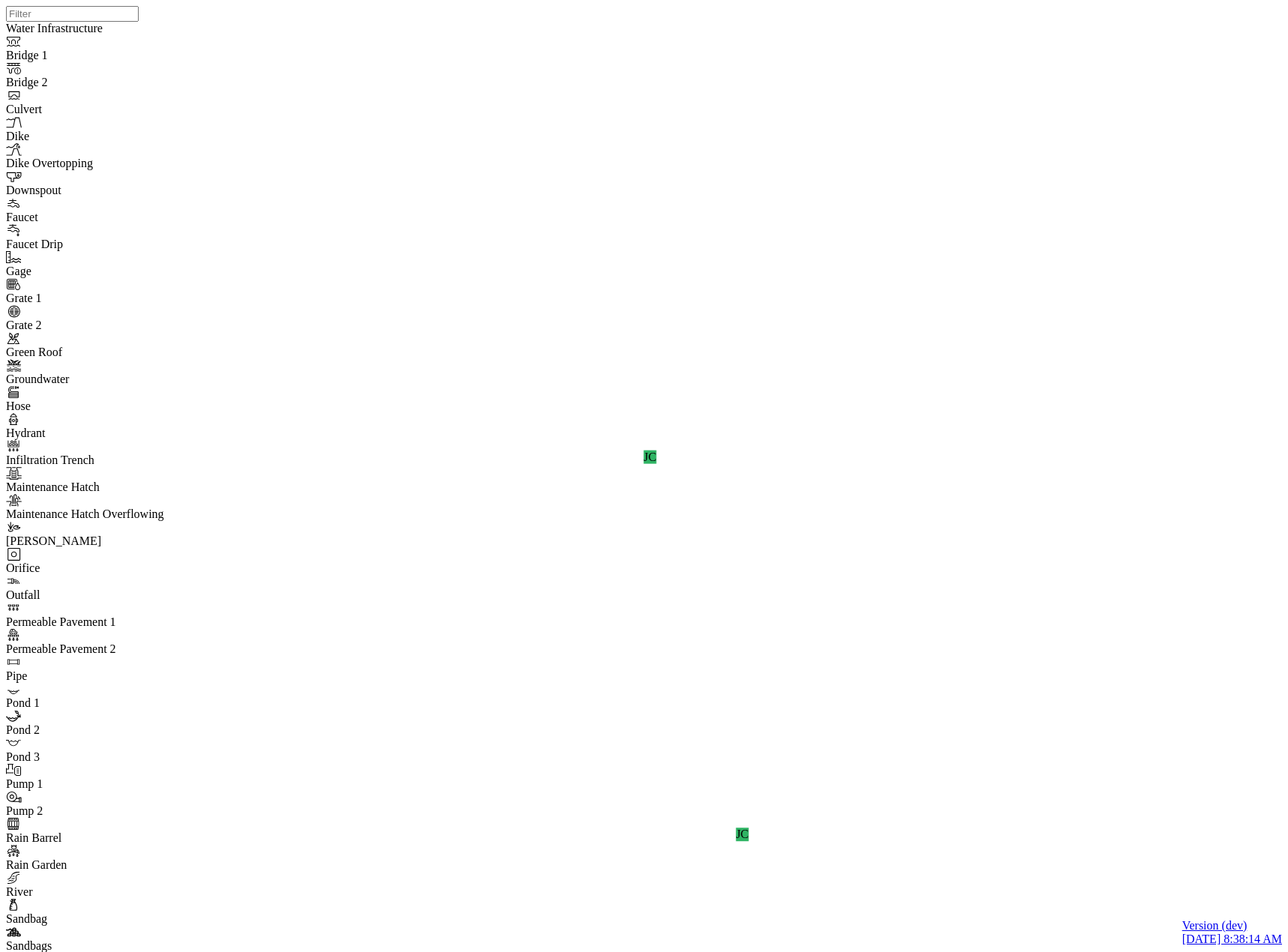
checkbox input "false"
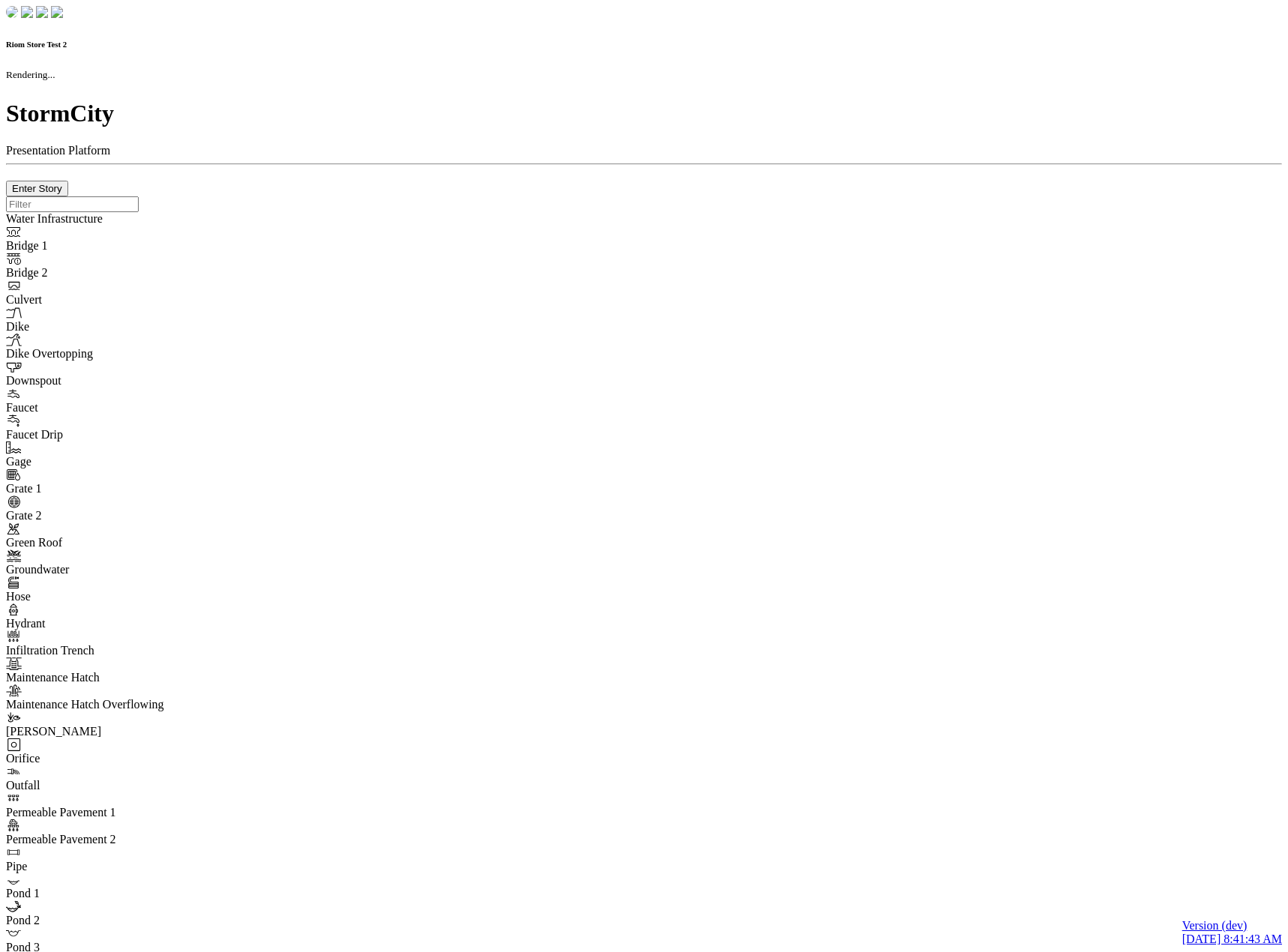
checkbox input "true"
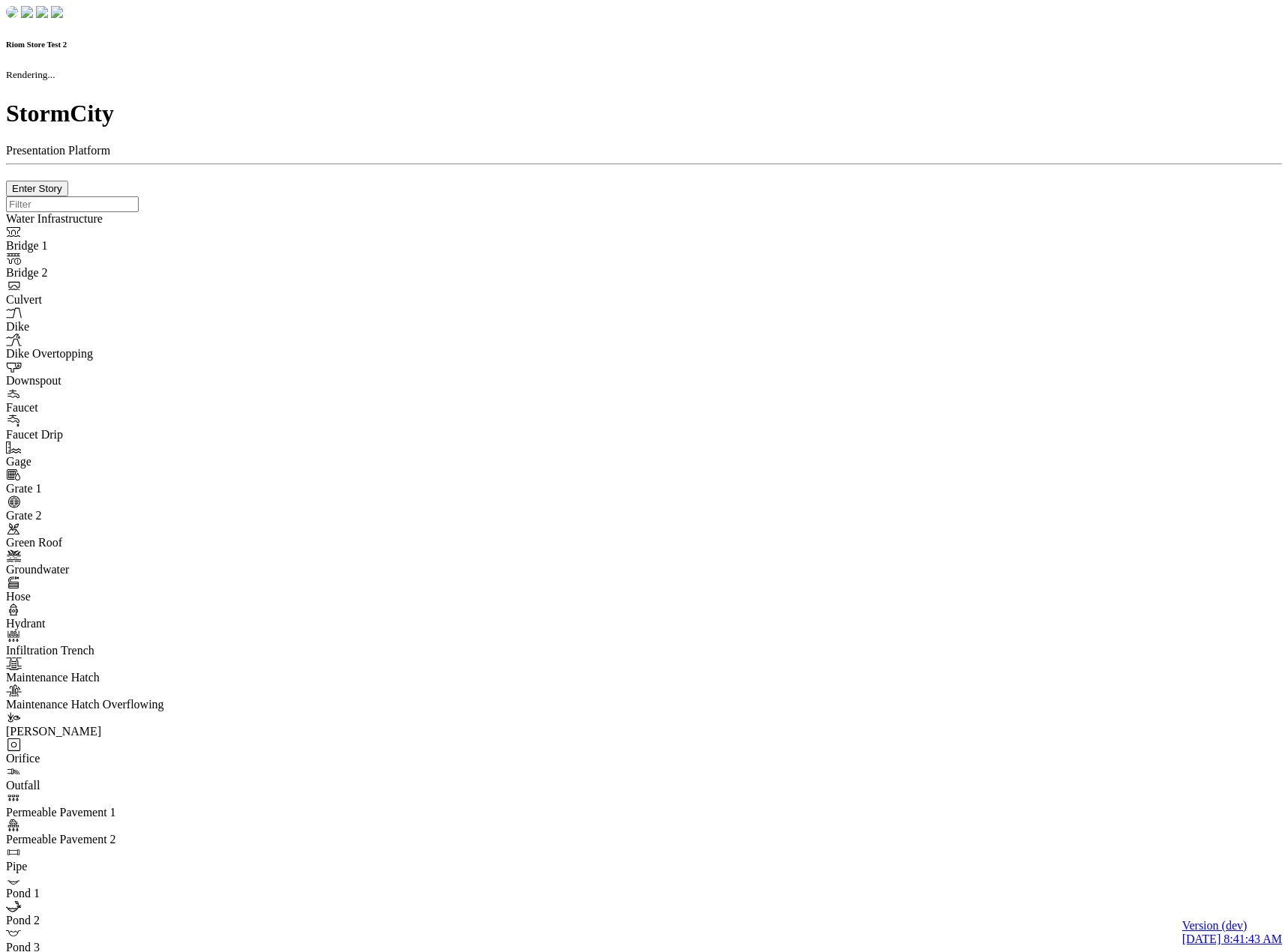
type input "0m"
type textarea "Depth = 0"
checkbox input "true"
select select "CIRCLE"
type input "7"
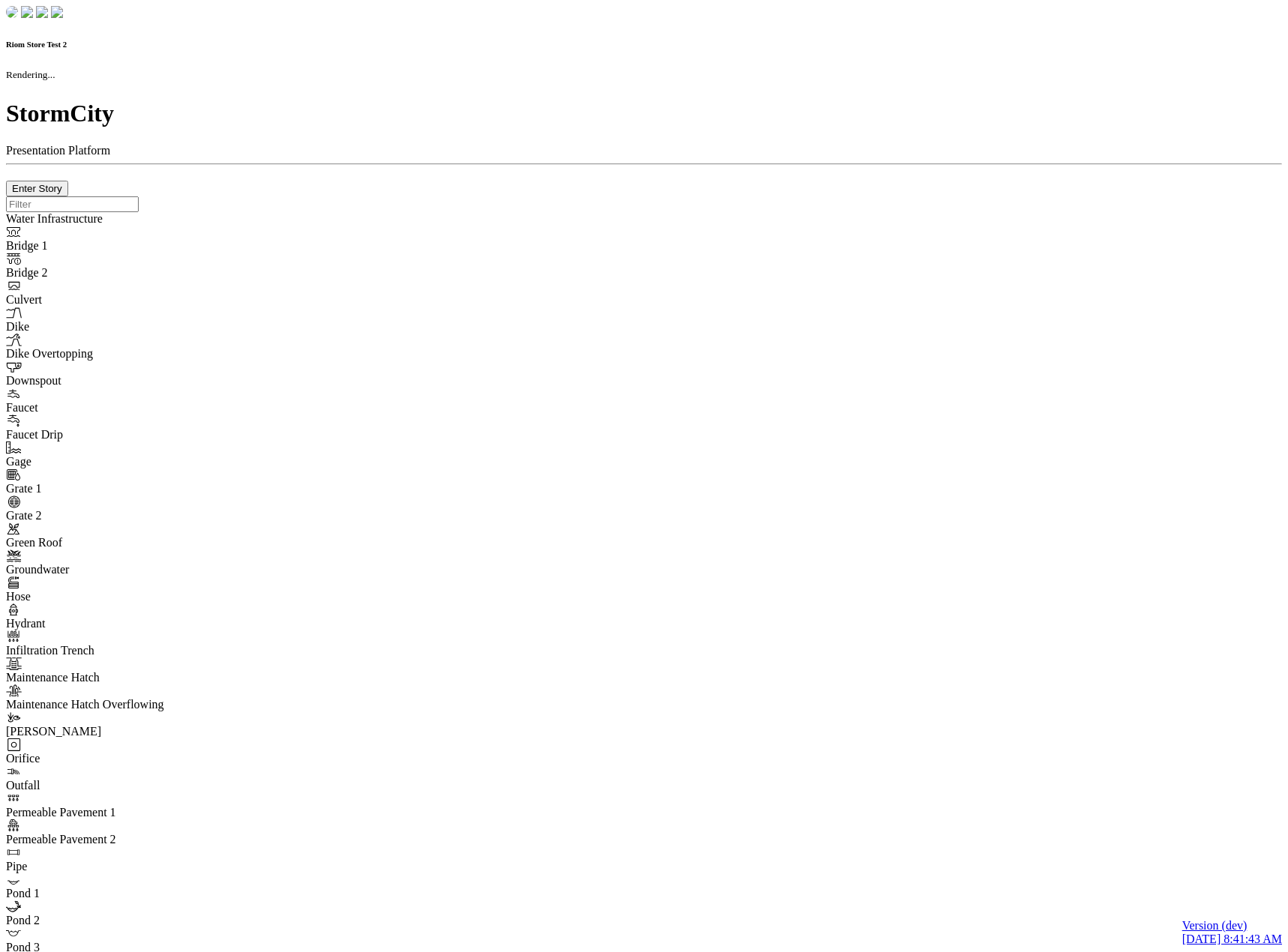
checkbox input "true"
type input "0"
select select "None"
type textarea "<i class="far fa-building"></i>"
type input "7"
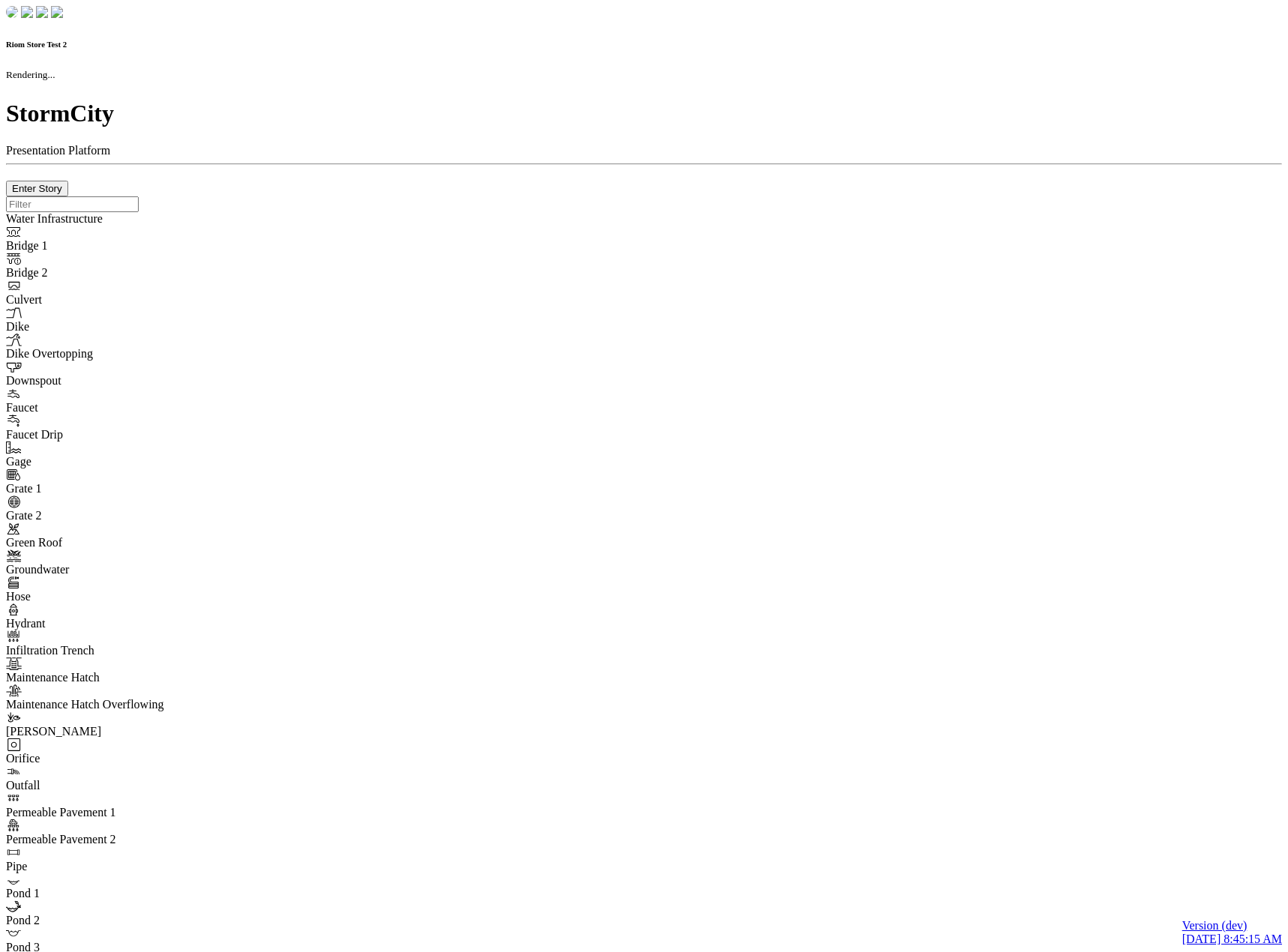
checkbox input "true"
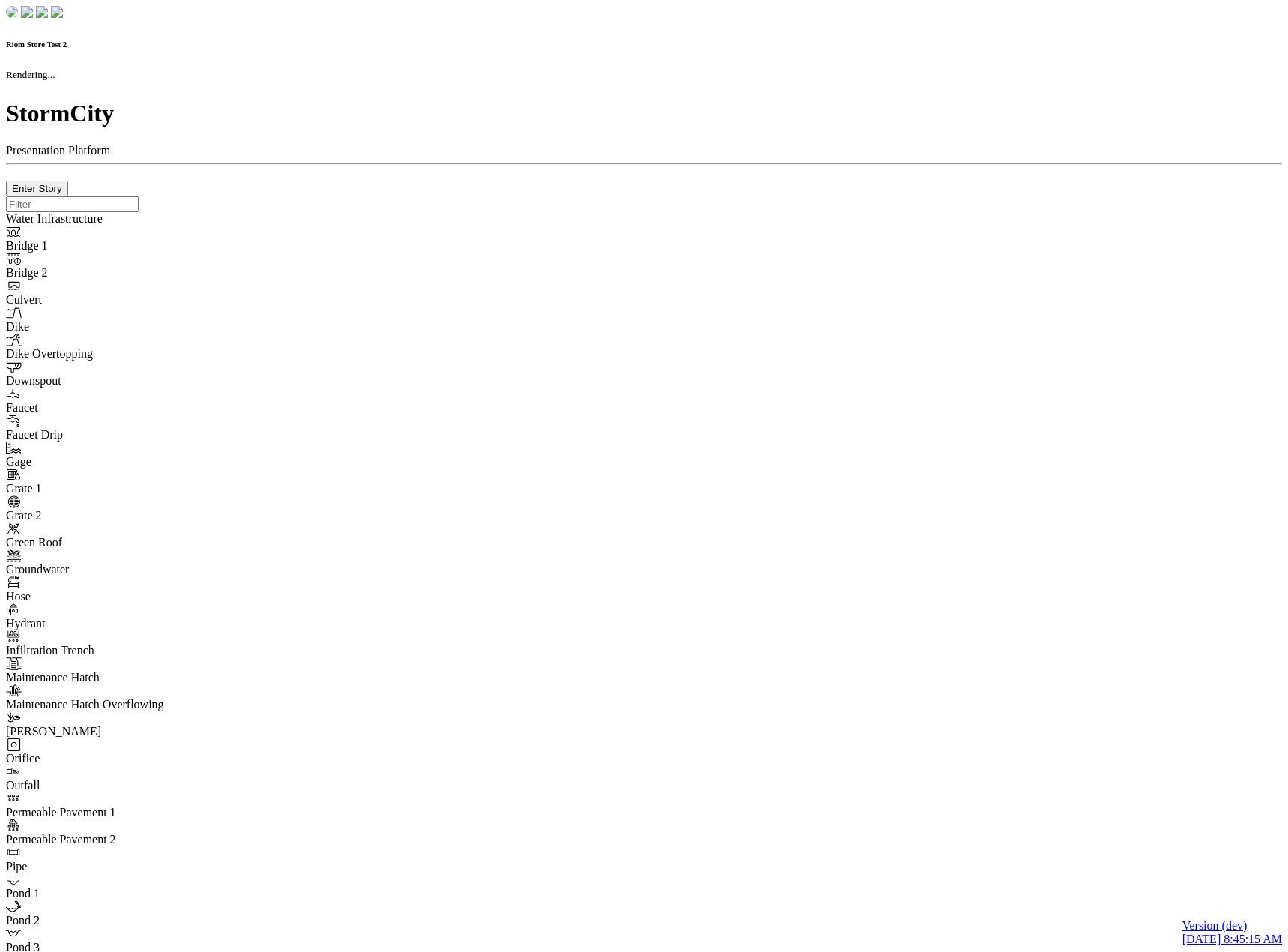
type input "0m"
type textarea "Depth = 0"
checkbox input "true"
select select "CIRCLE"
type input "7"
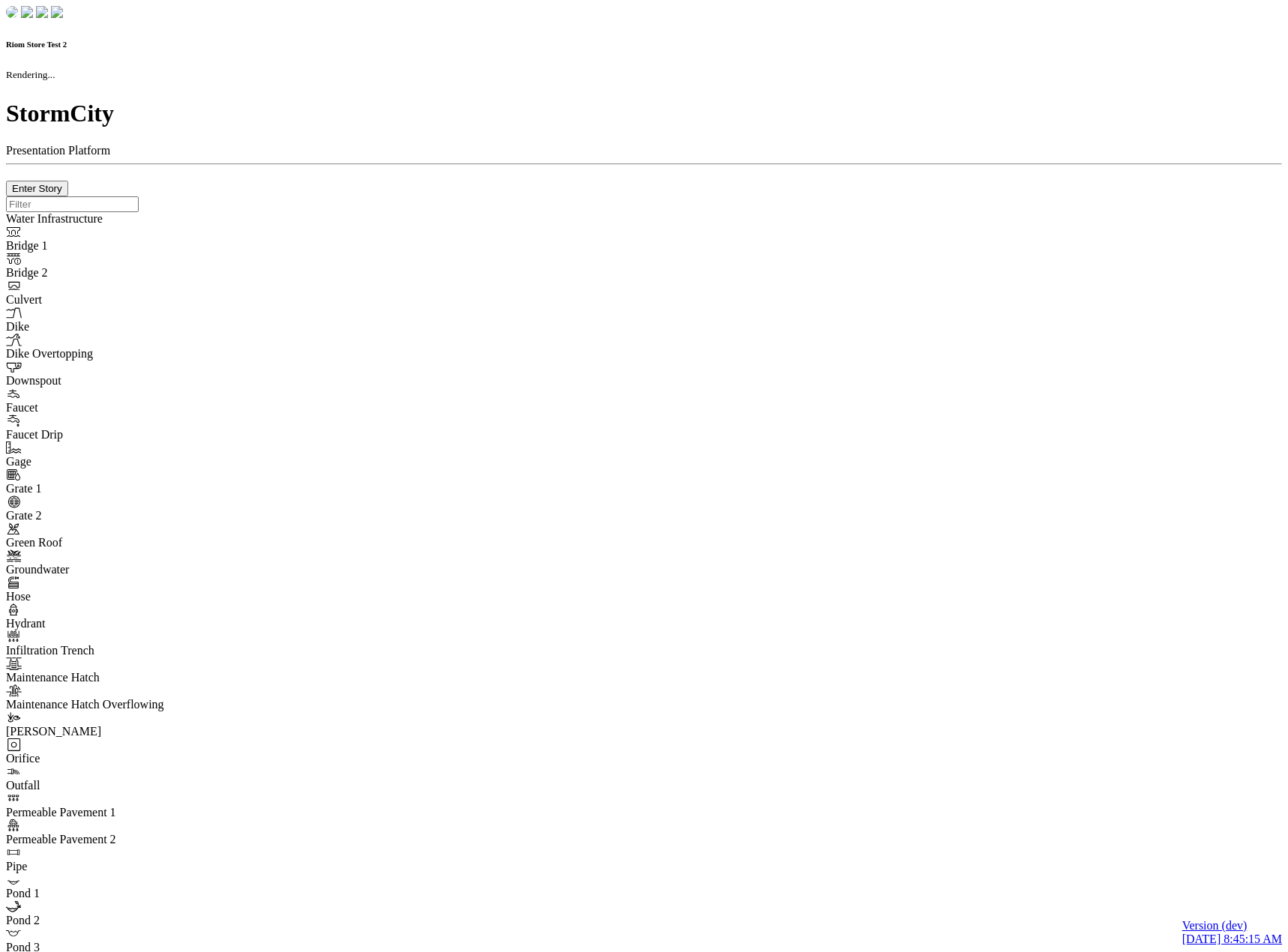
checkbox input "true"
type input "0"
select select "None"
type textarea "<i class="far fa-building"></i>"
type input "7"
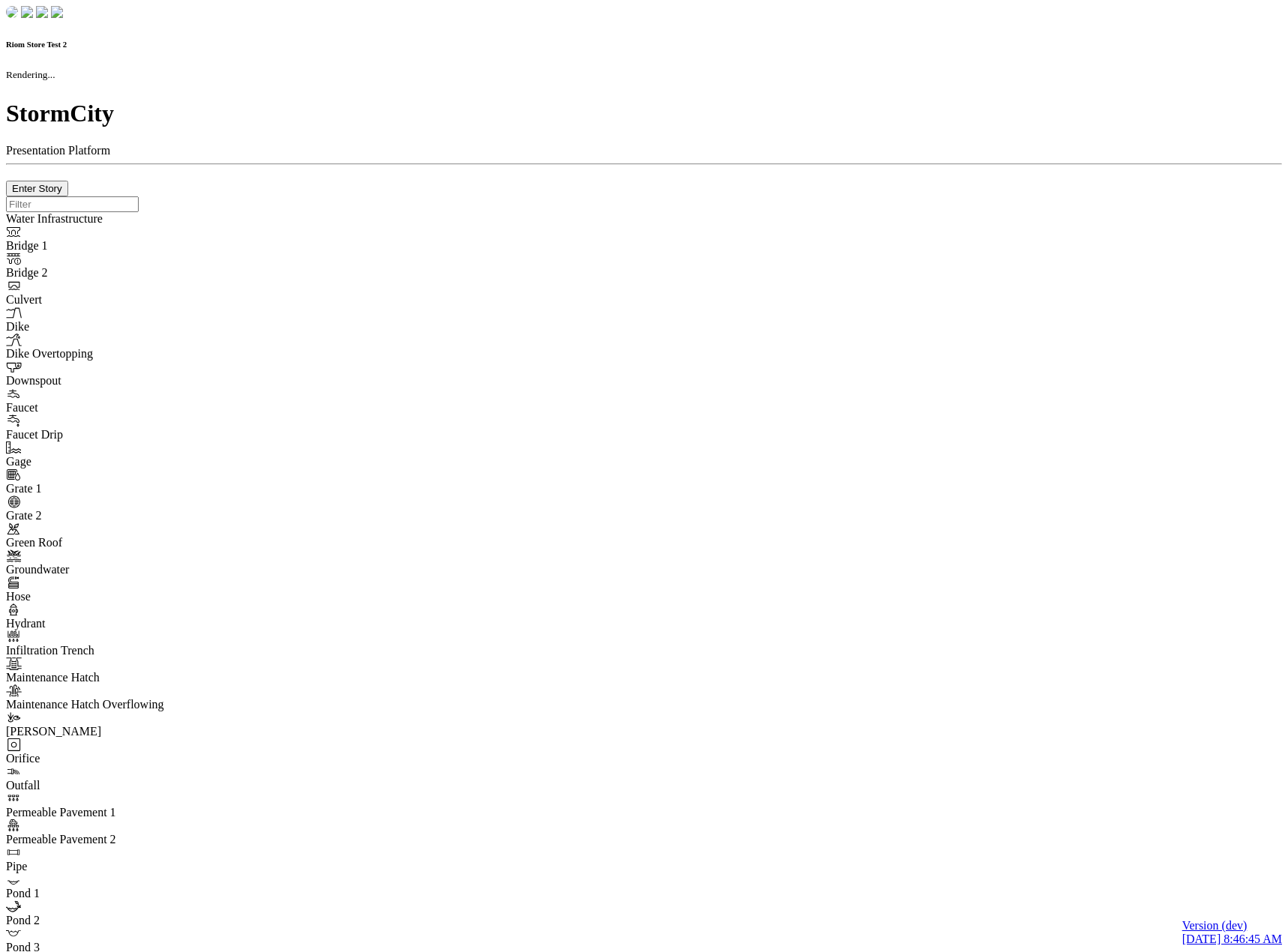
checkbox input "true"
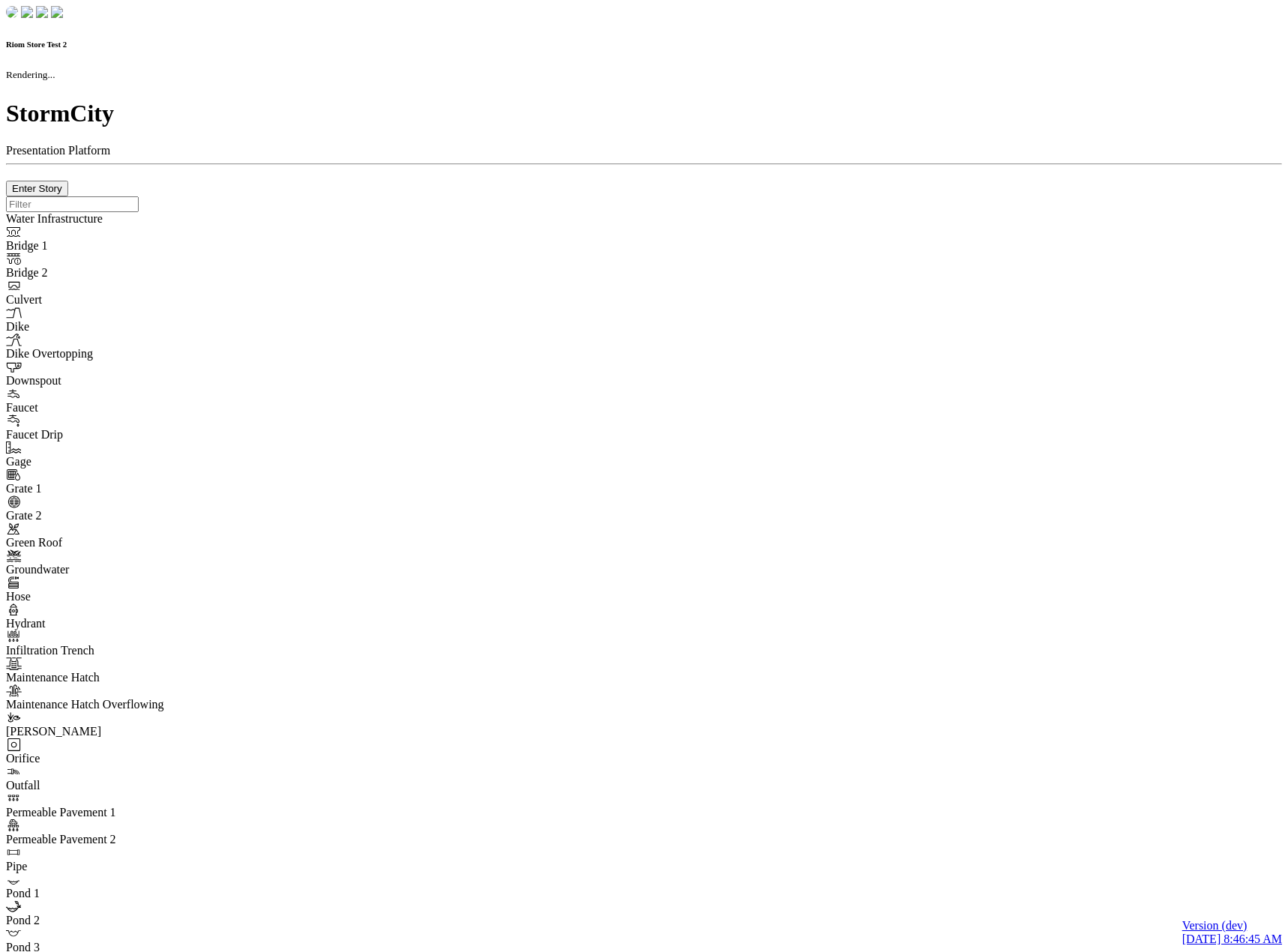
type input "0m"
type textarea "Depth = 0"
checkbox input "true"
select select "CIRCLE"
type input "7"
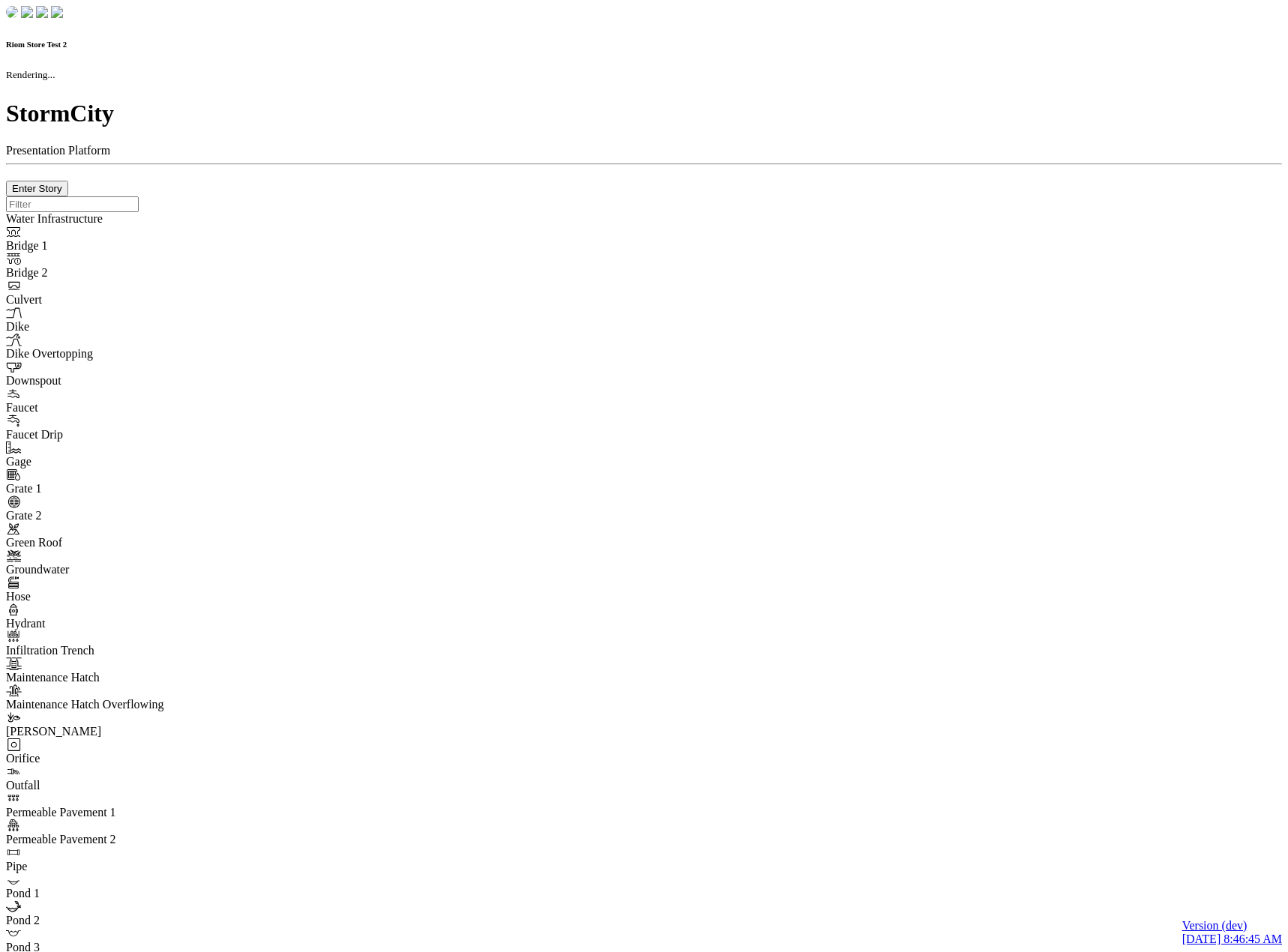
checkbox input "true"
type input "0"
select select "None"
type textarea "<i class="far fa-building"></i>"
type input "7"
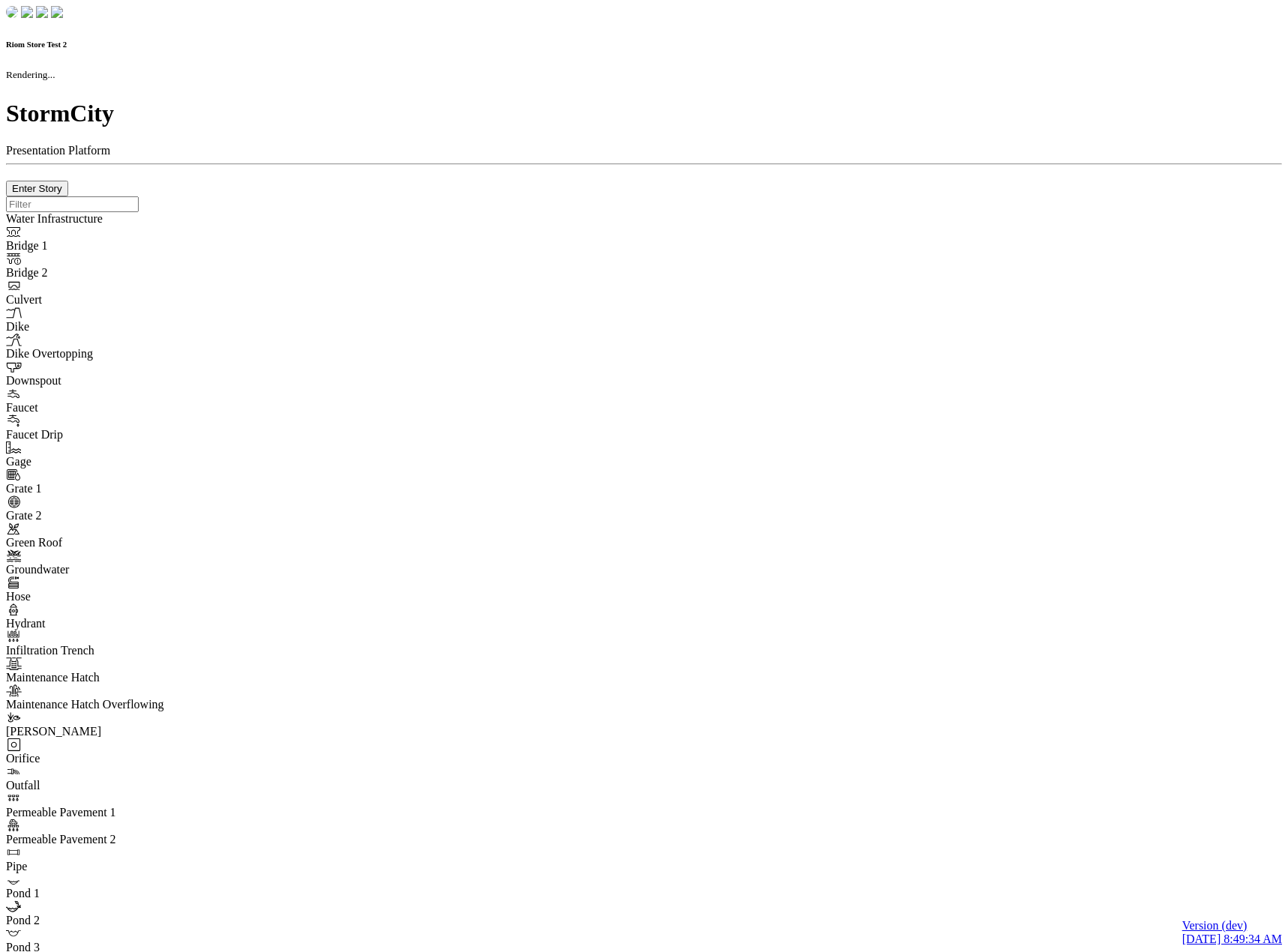
checkbox input "true"
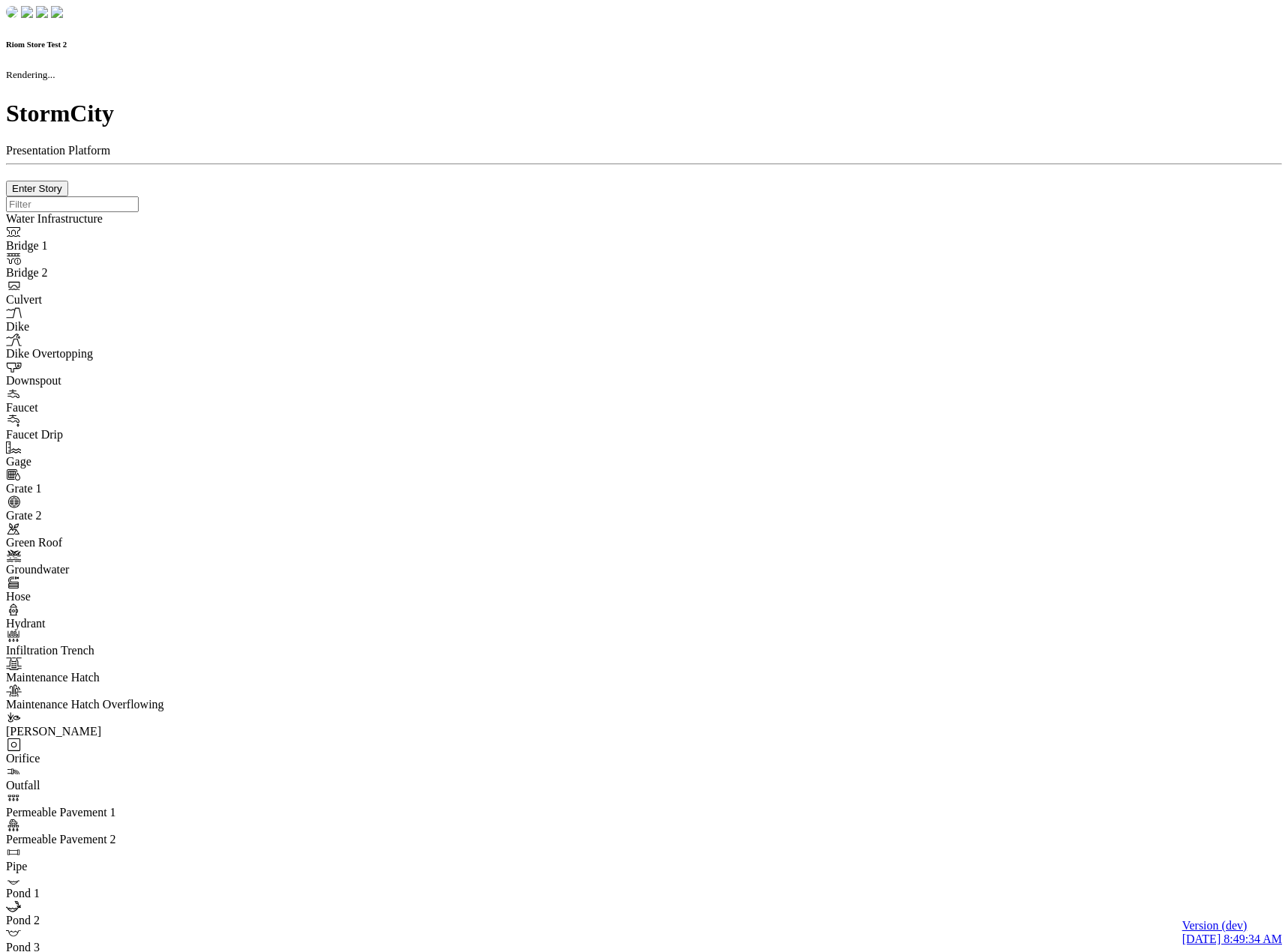
type input "0m"
type textarea "Depth = 0"
checkbox input "true"
select select "CIRCLE"
type input "7"
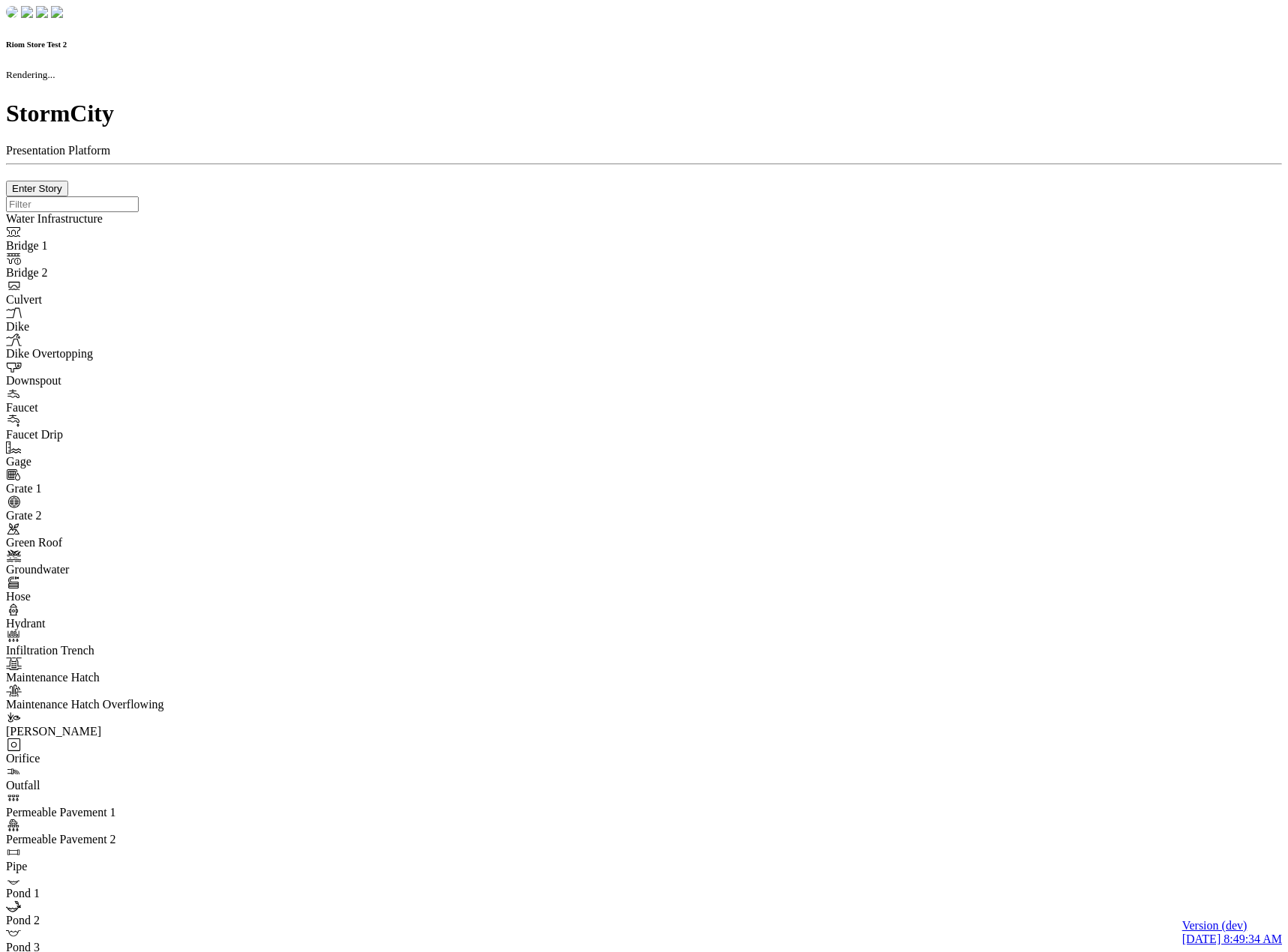
checkbox input "true"
type input "0"
type textarea "<i class="far fa-building"></i>"
select select "None"
type input "7"
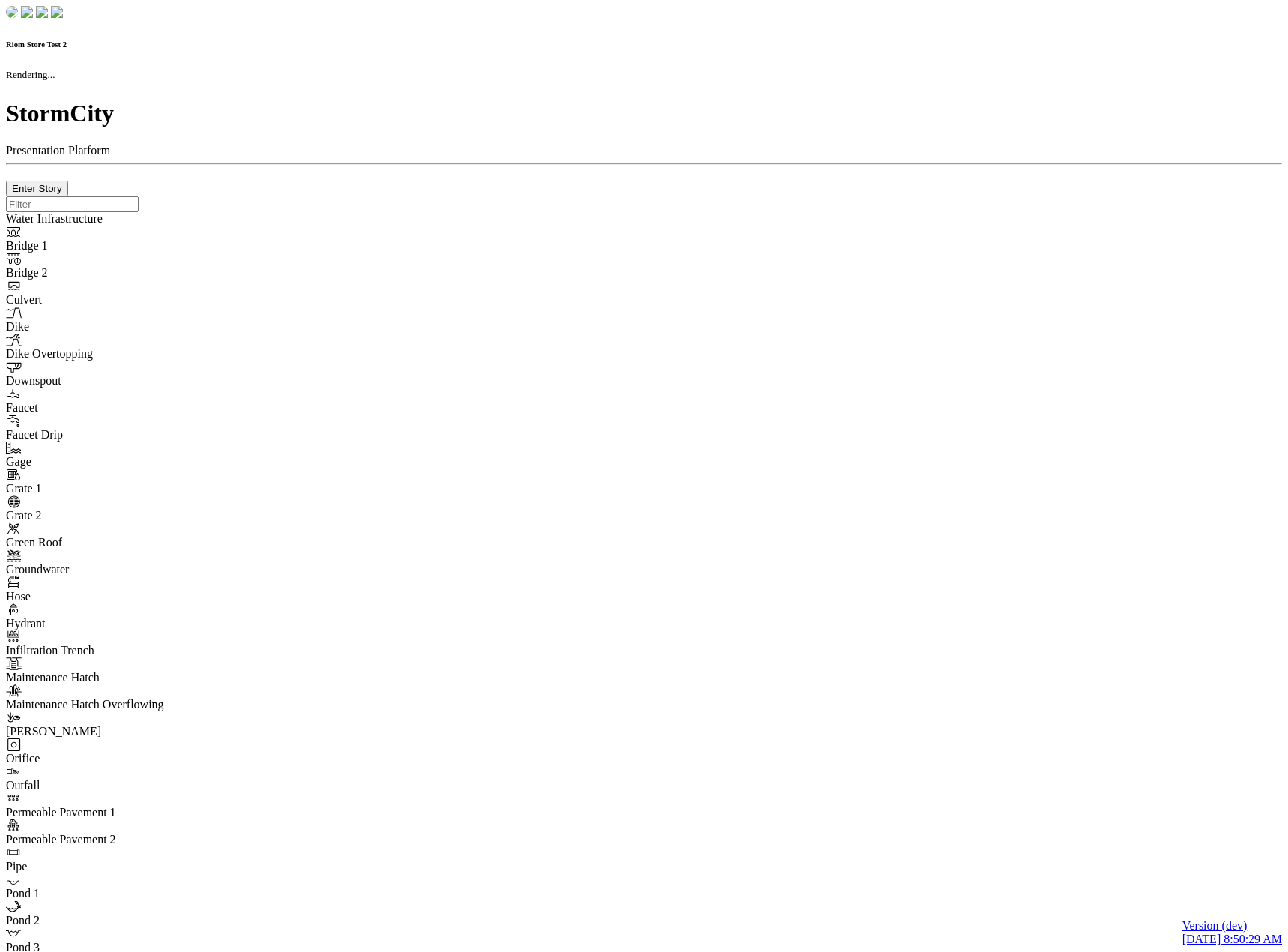
checkbox input "true"
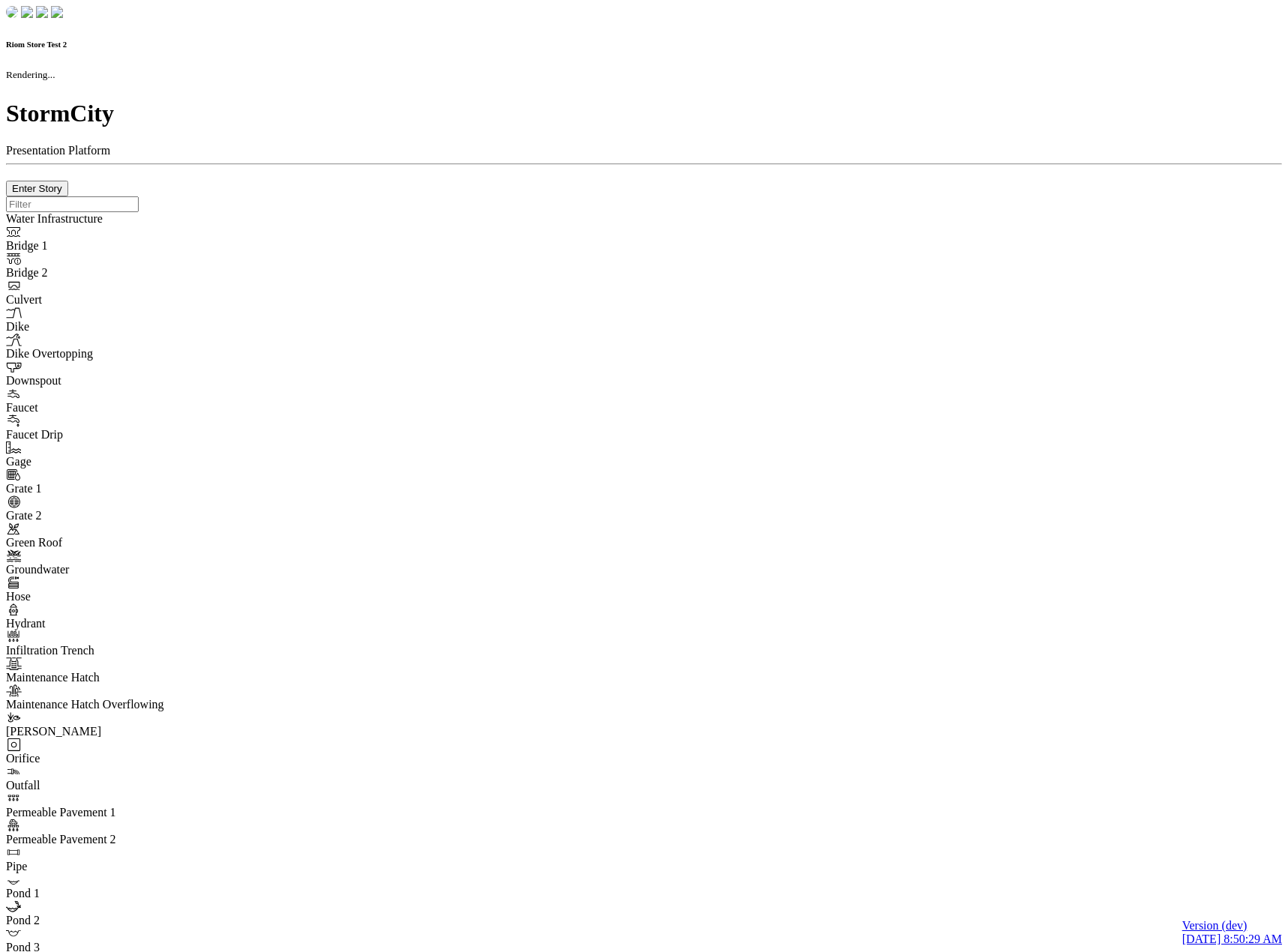
type input "0m"
type textarea "Depth = 0"
checkbox input "true"
select select "CIRCLE"
type input "7"
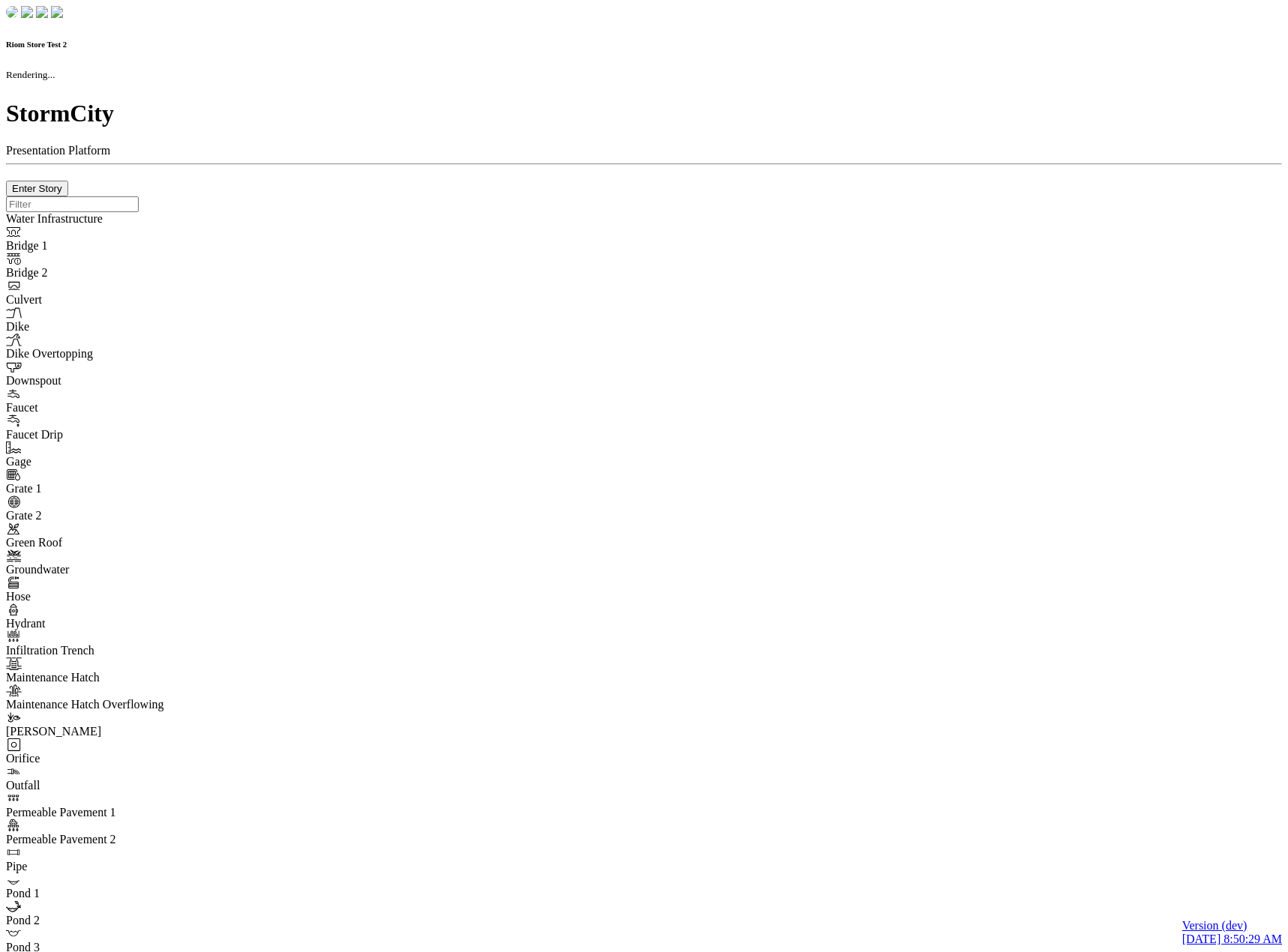
checkbox input "true"
type input "0"
type textarea "<i class="far fa-building"></i>"
select select "None"
type input "7"
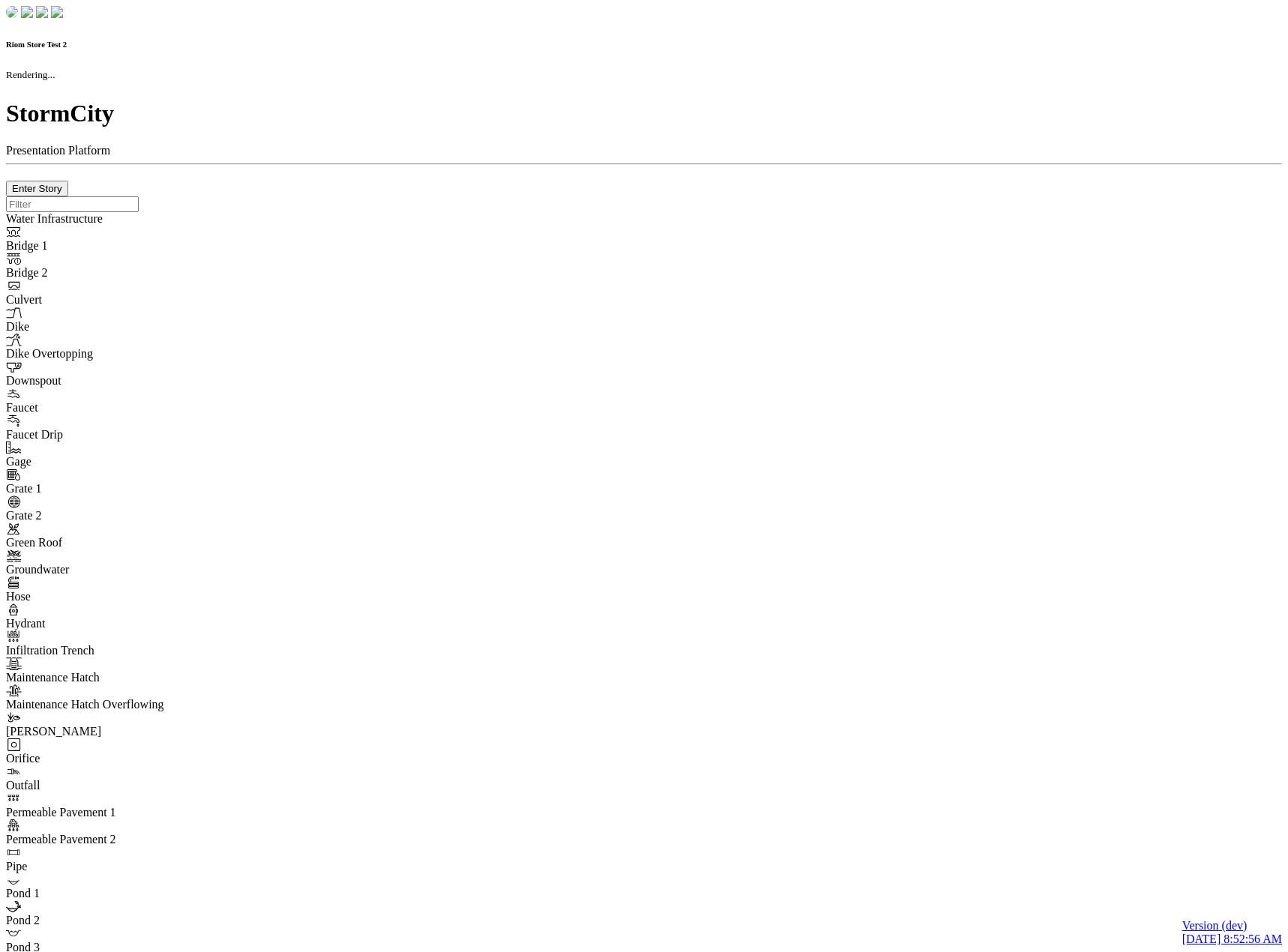
checkbox input "true"
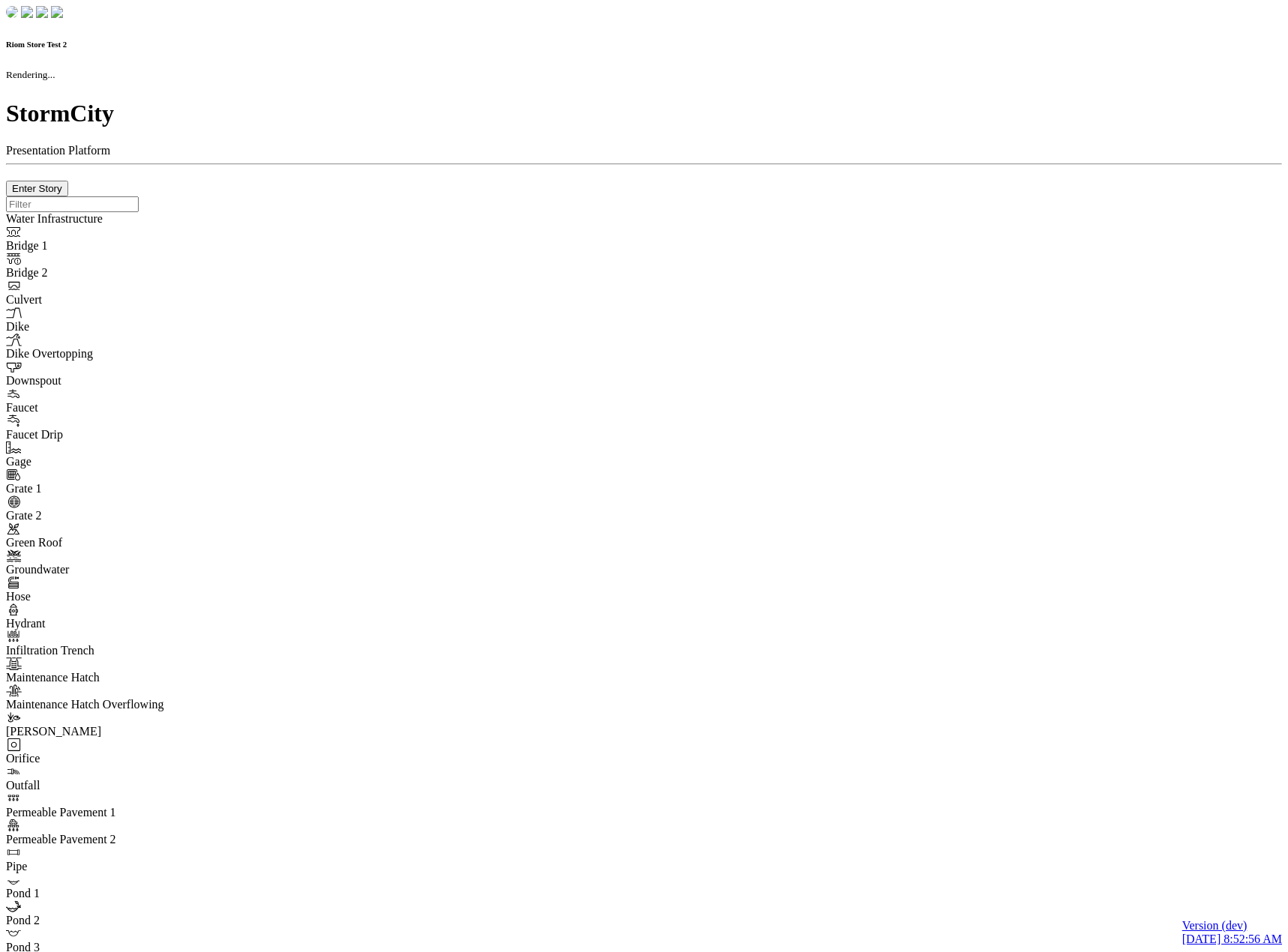
type input "0m"
type textarea "Depth = 0"
checkbox input "true"
select select "CIRCLE"
type input "7"
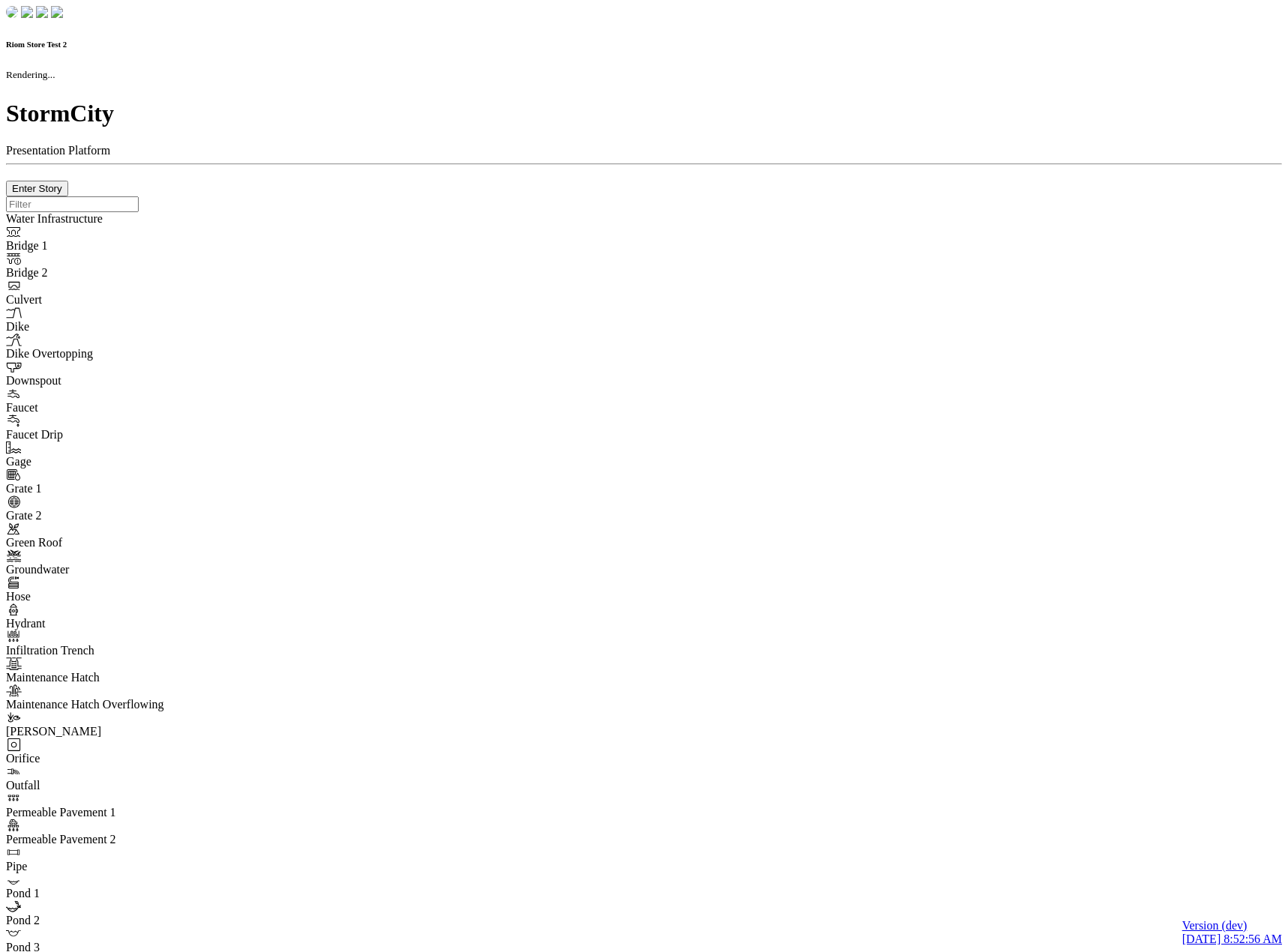
checkbox input "true"
type input "0"
type textarea "<i class="far fa-building"></i>"
select select "None"
type input "7"
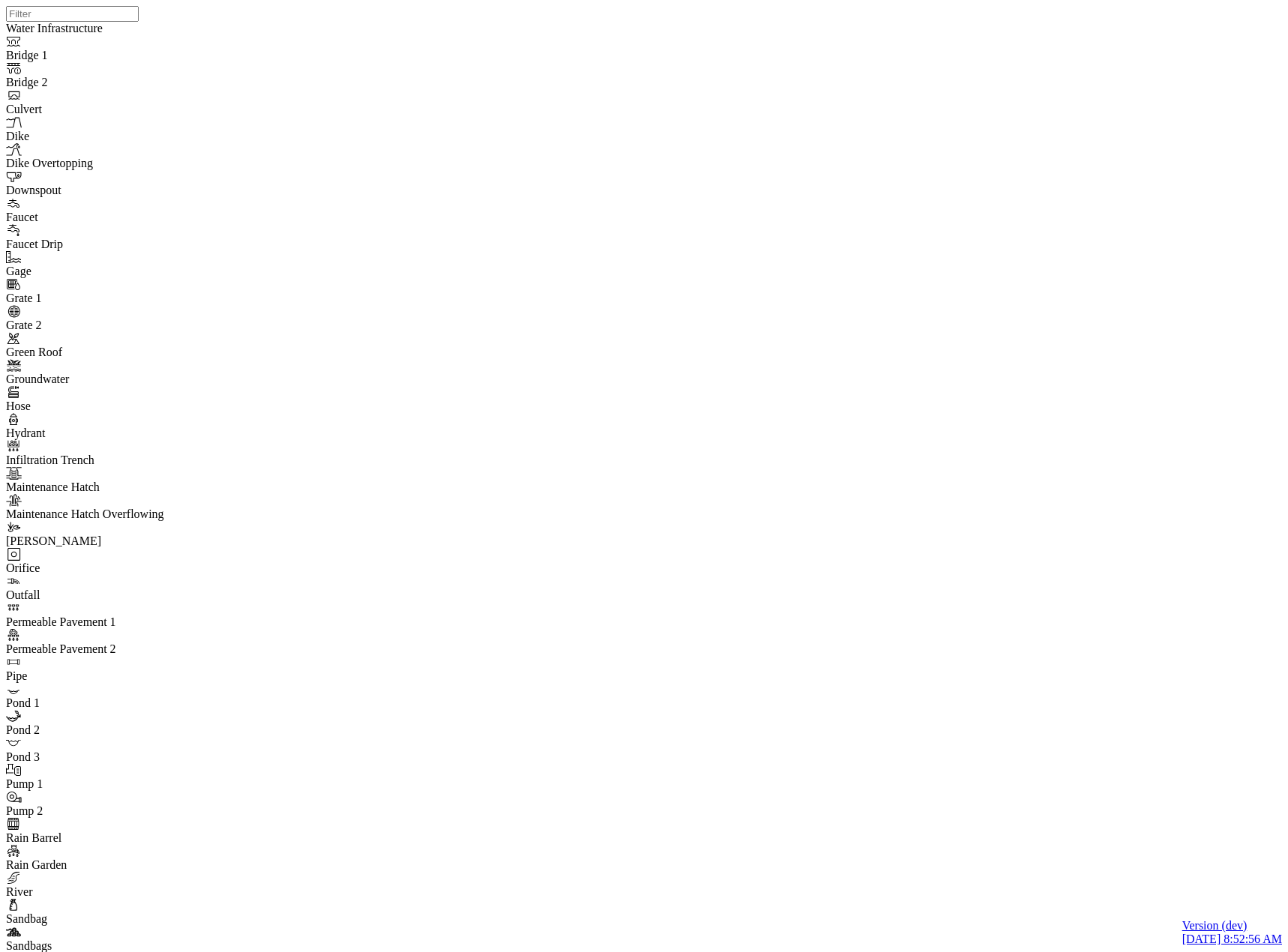
click at [757, 474] on div "JC JC" at bounding box center [650, 456] width 1288 height 913
drag, startPoint x: 898, startPoint y: 518, endPoint x: 778, endPoint y: 498, distance: 121.7
click at [778, 498] on div "JC JC JC" at bounding box center [650, 456] width 1288 height 913
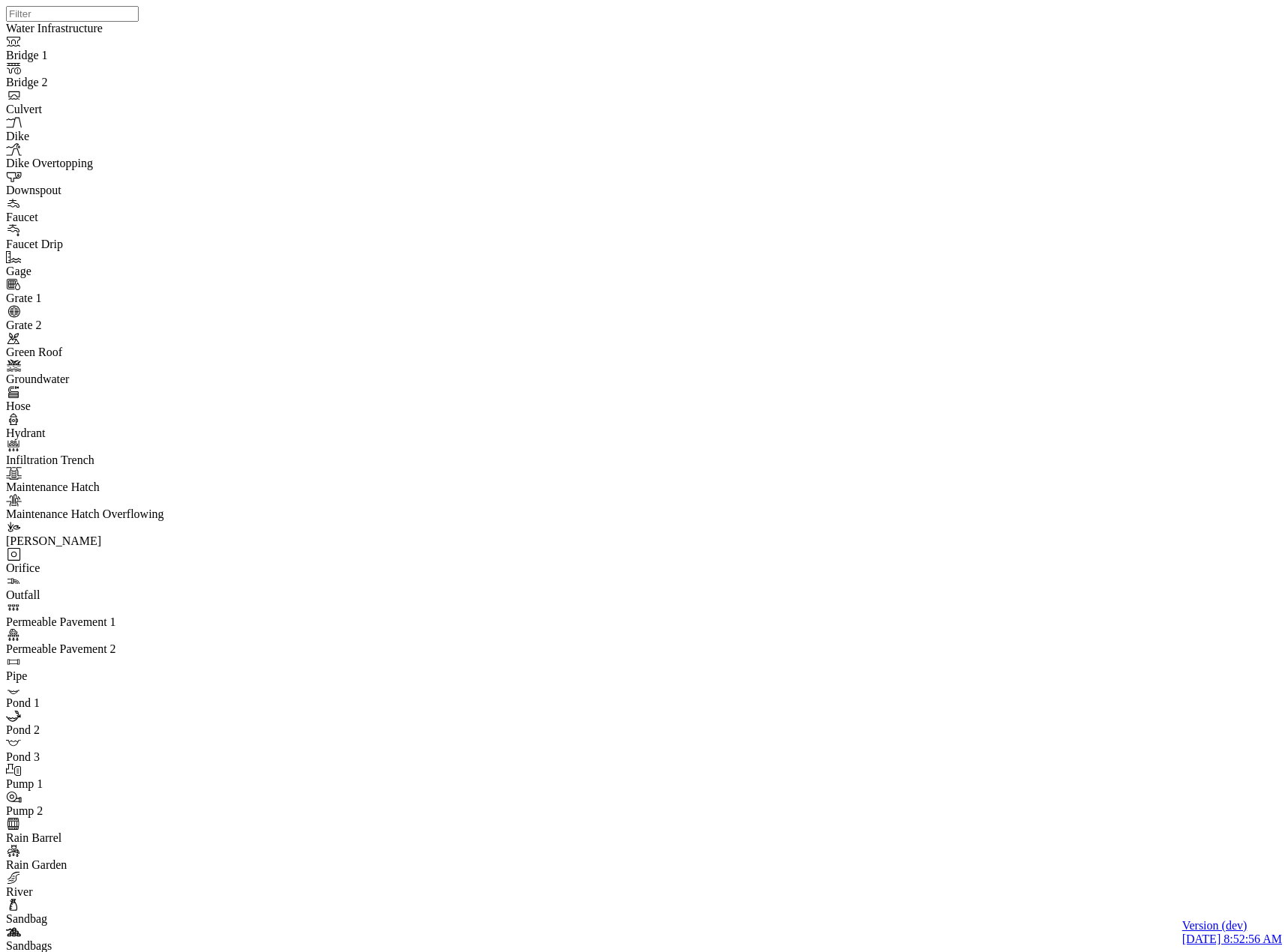
checkbox input "false"
click at [393, 664] on div "JC JC JC" at bounding box center [650, 456] width 1288 height 913
drag, startPoint x: 171, startPoint y: 331, endPoint x: 406, endPoint y: 198, distance: 270.0
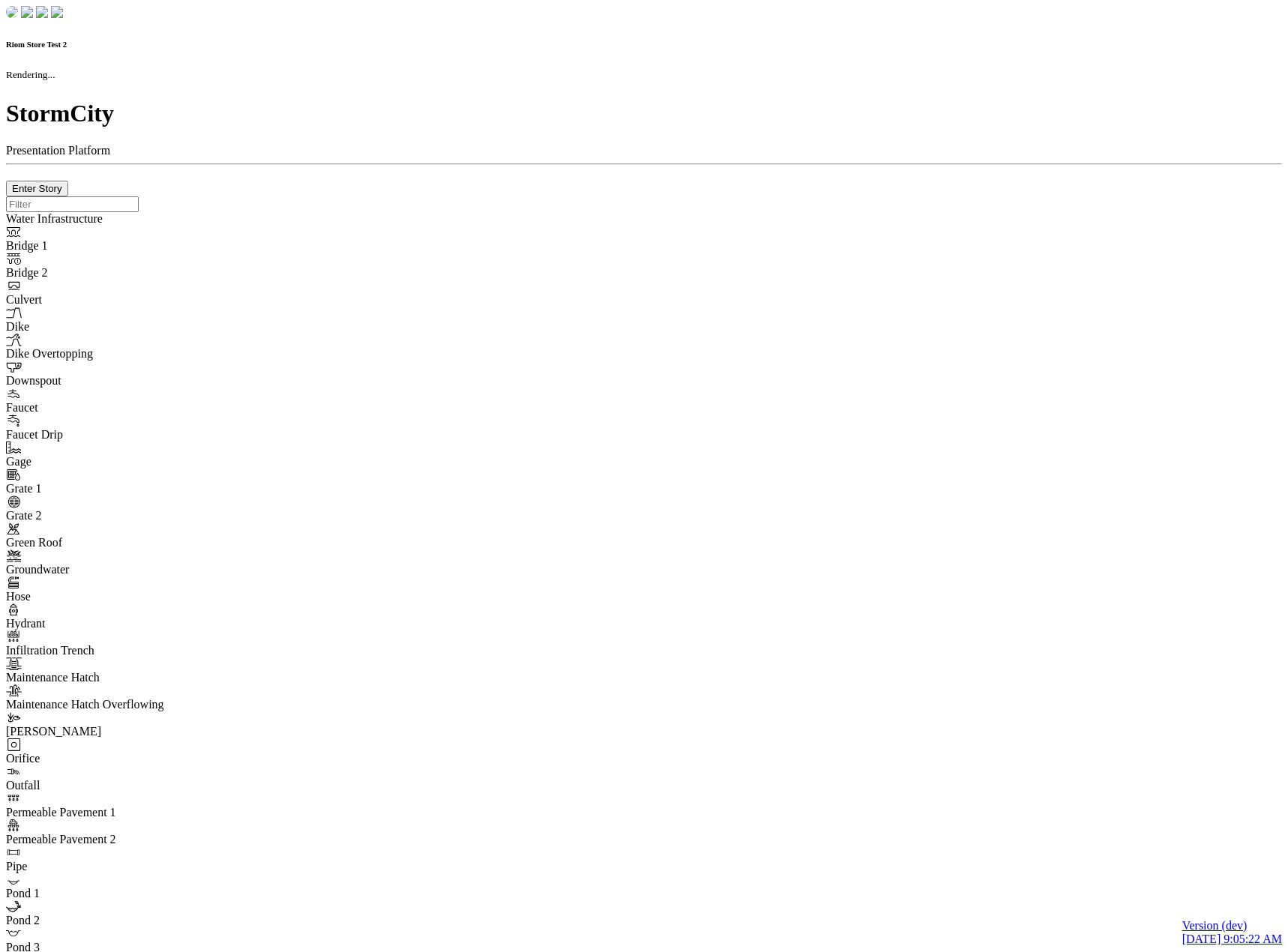
checkbox input "true"
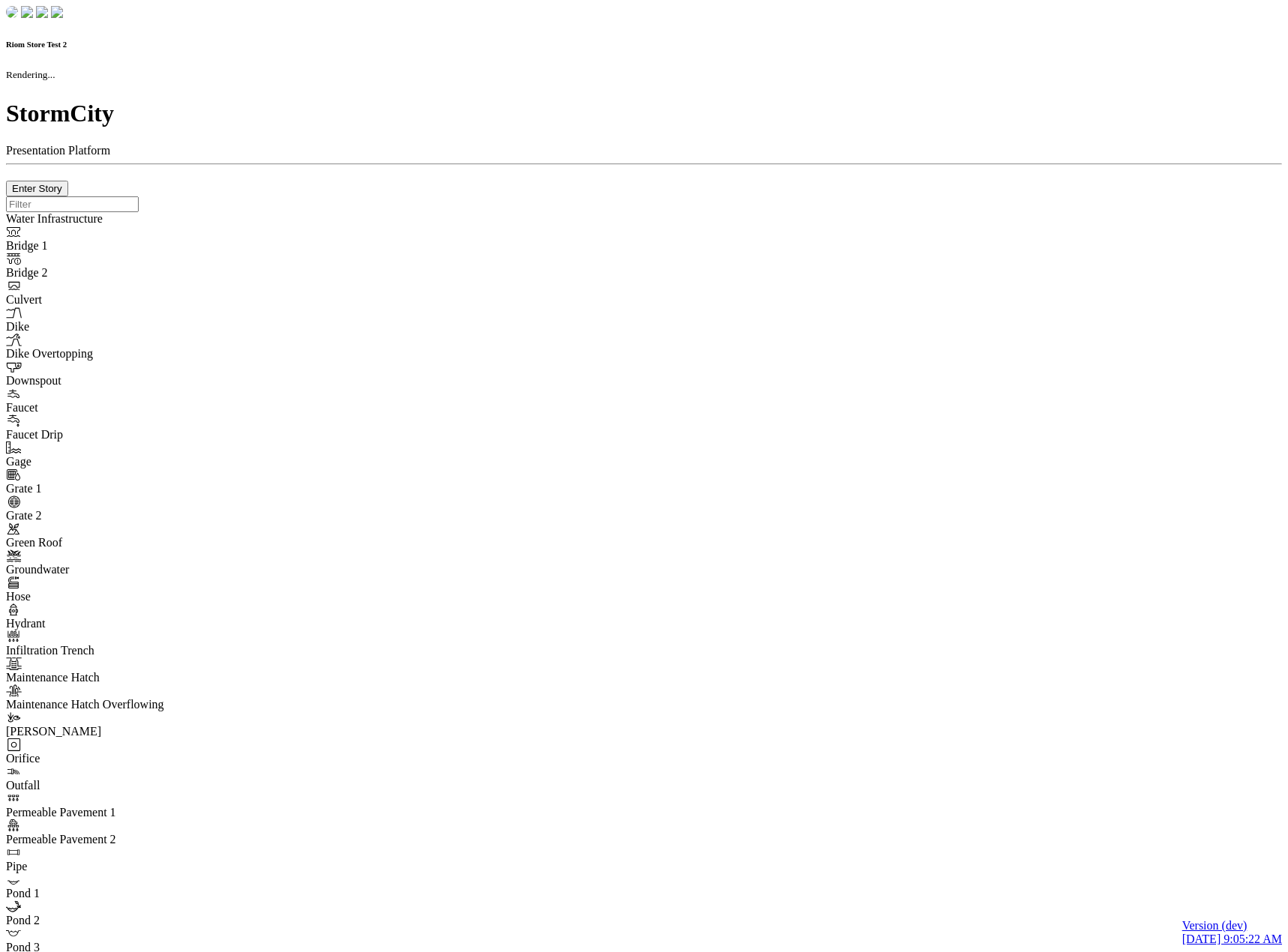
type input "0m"
type textarea "Depth = 0"
checkbox input "true"
select select "CIRCLE"
type input "7"
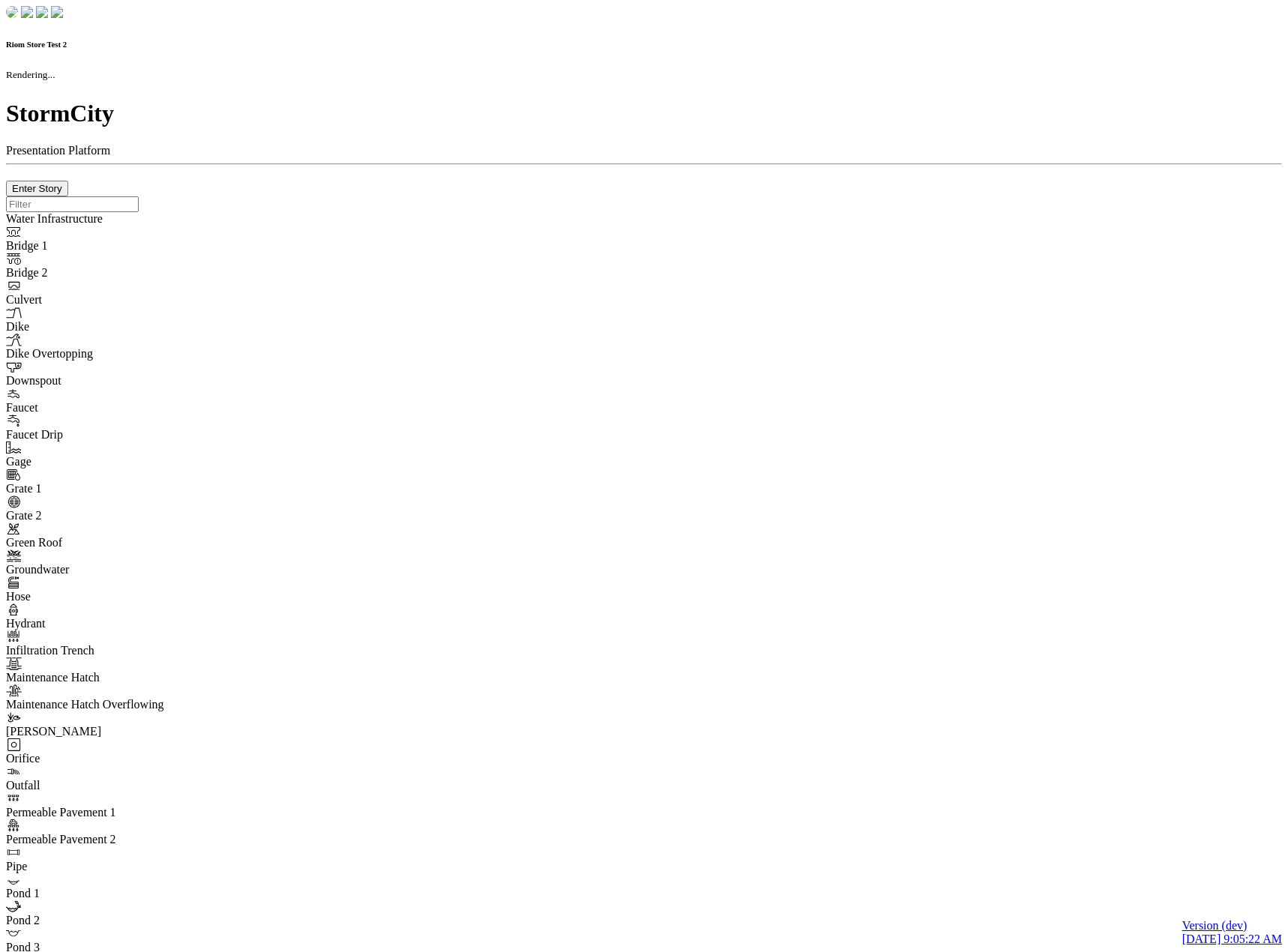
checkbox input "true"
type input "0"
type textarea "<i class="far fa-building"></i>"
select select "None"
type input "7"
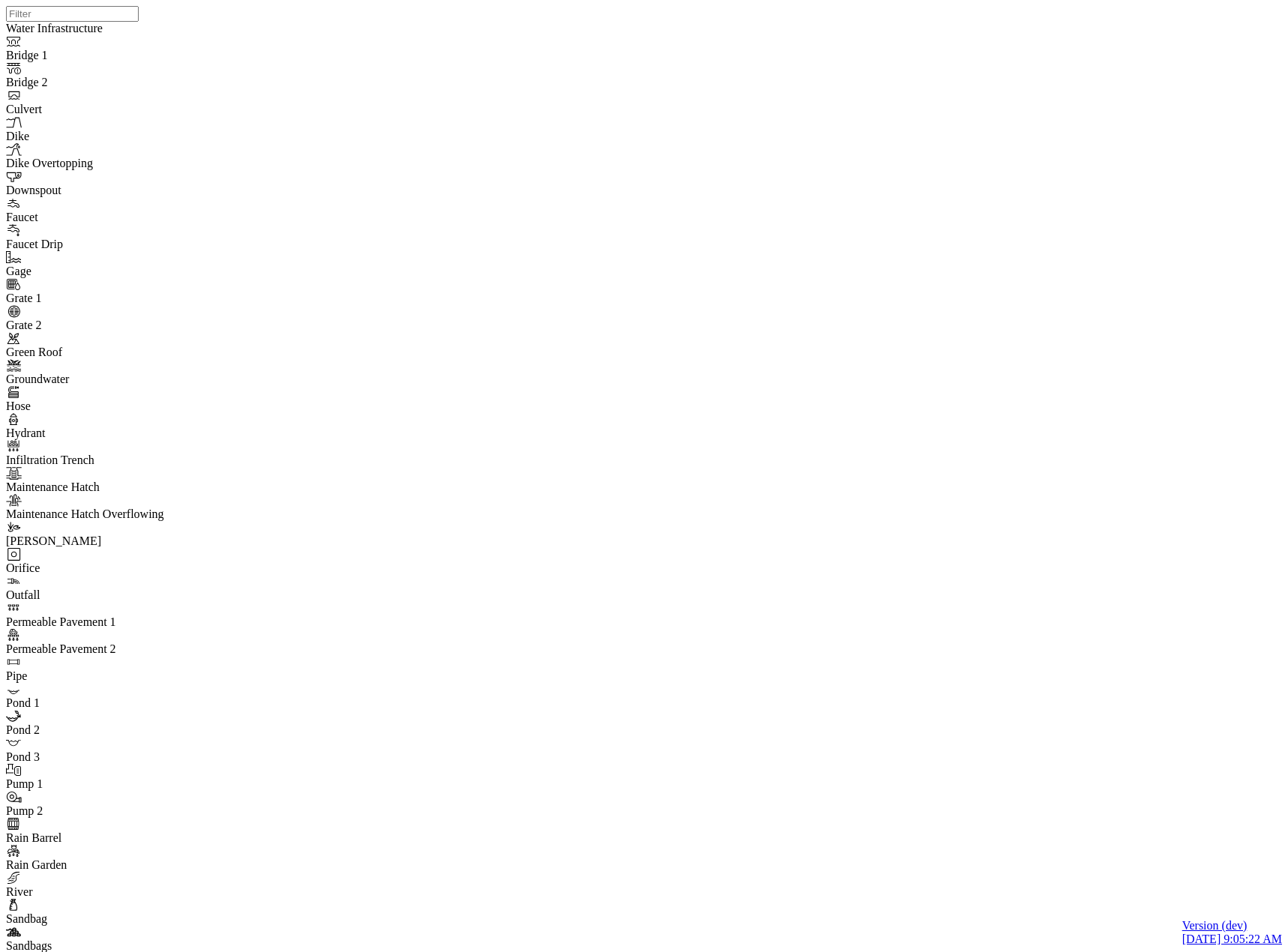
checkbox input "false"
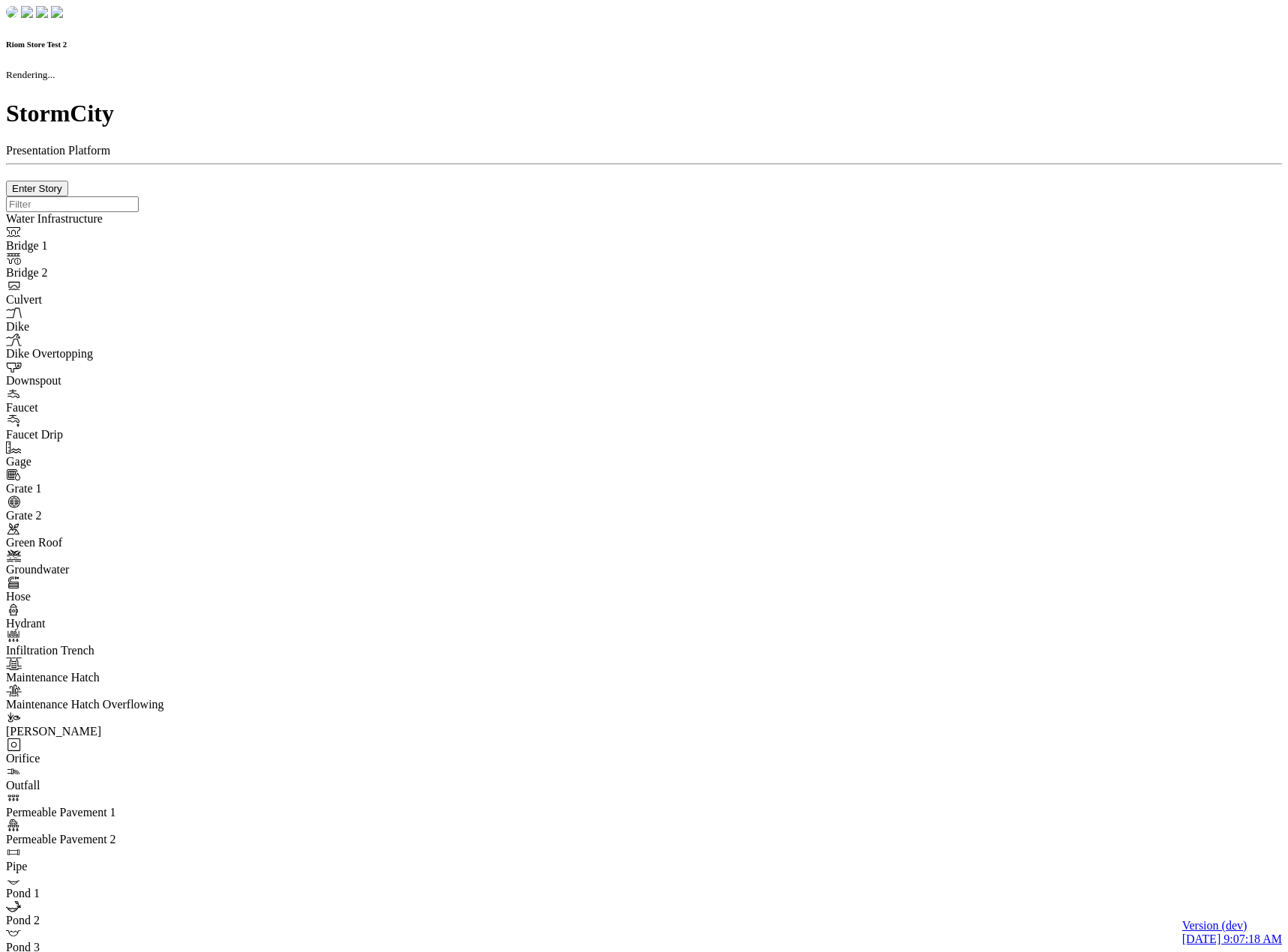
checkbox input "true"
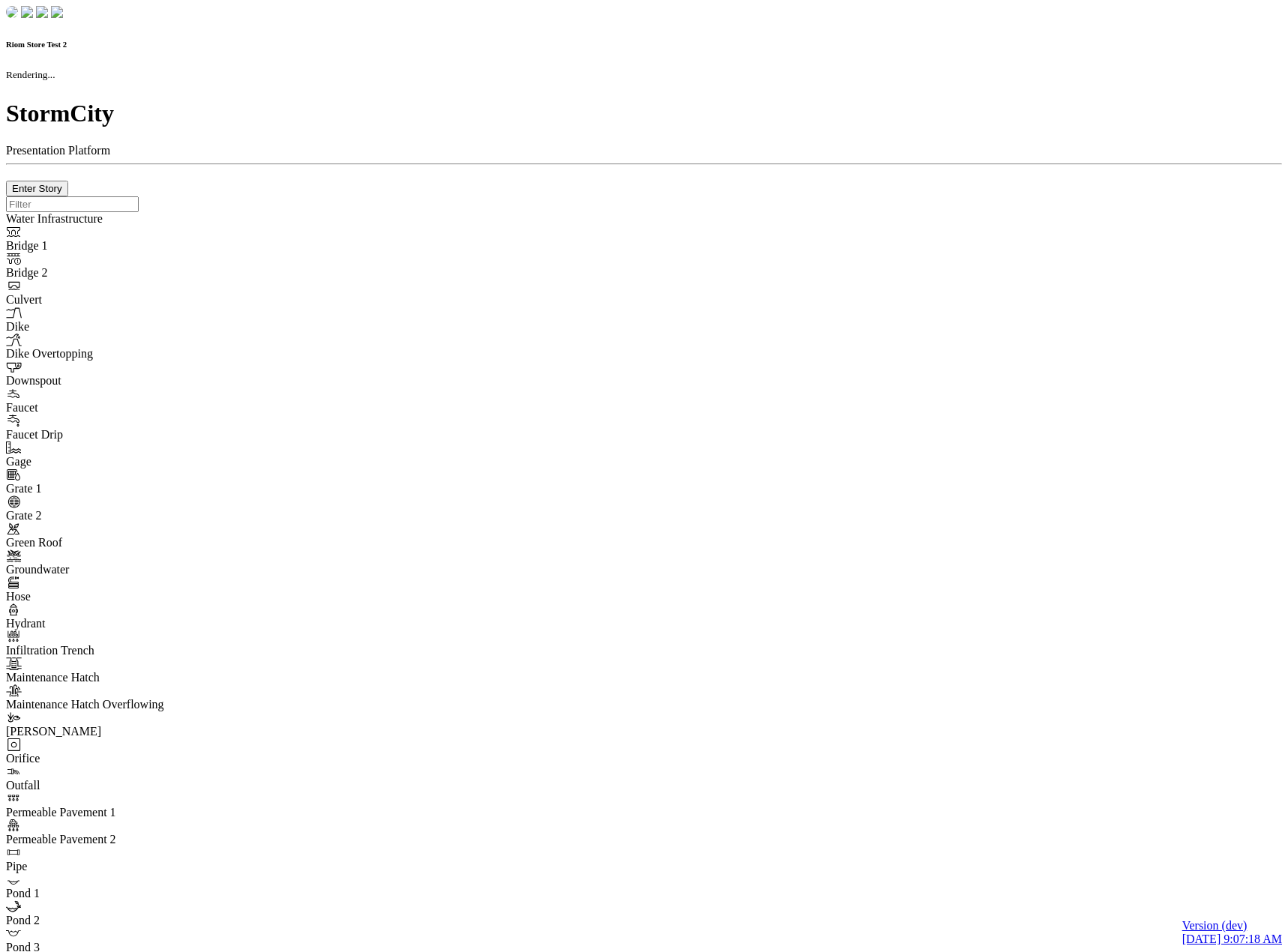
type input "0m"
type textarea "Depth = 0"
checkbox input "true"
select select "CIRCLE"
type input "7"
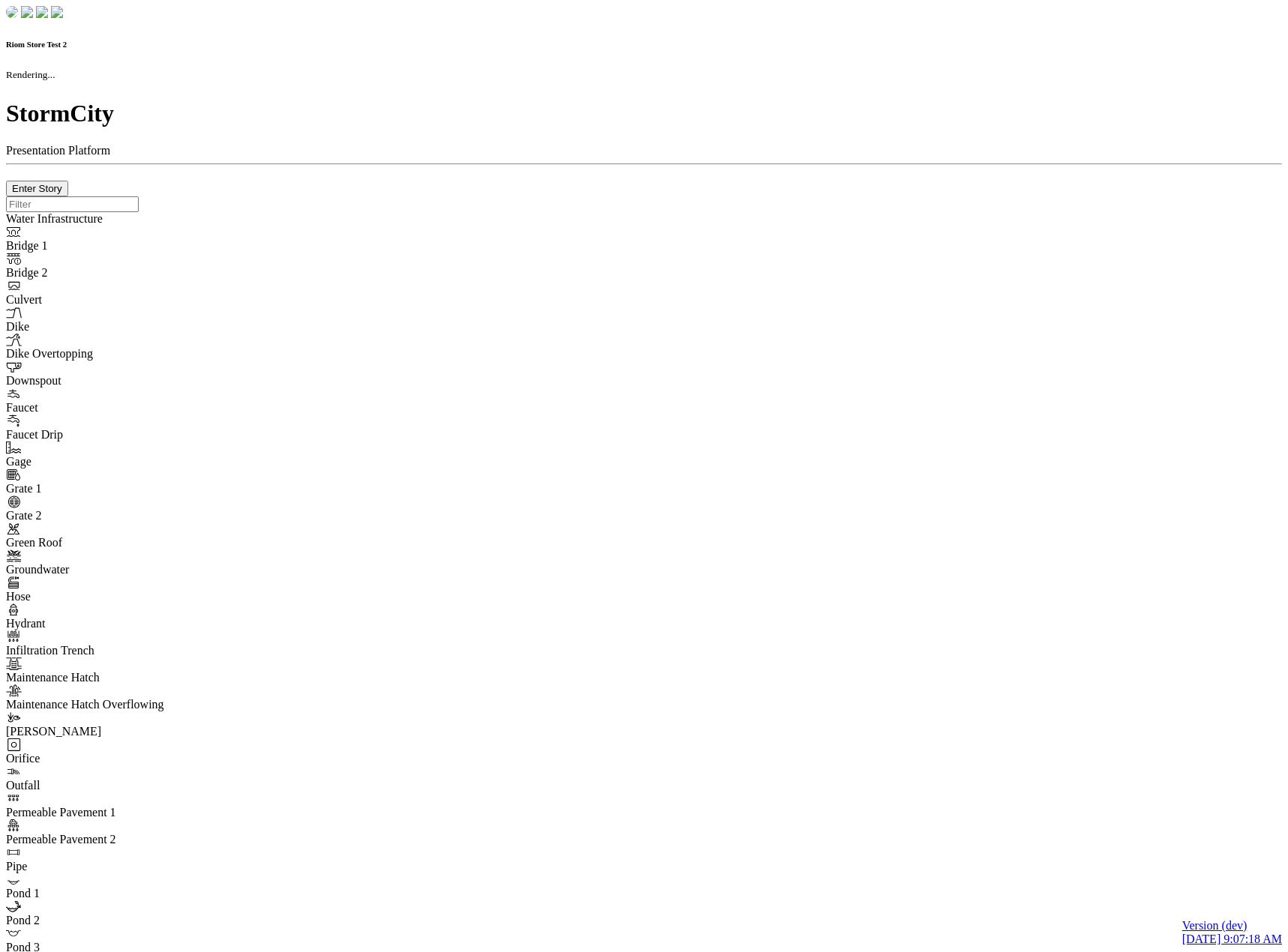
checkbox input "true"
type input "0"
type textarea "<i class="far fa-building"></i>"
select select "None"
type input "7"
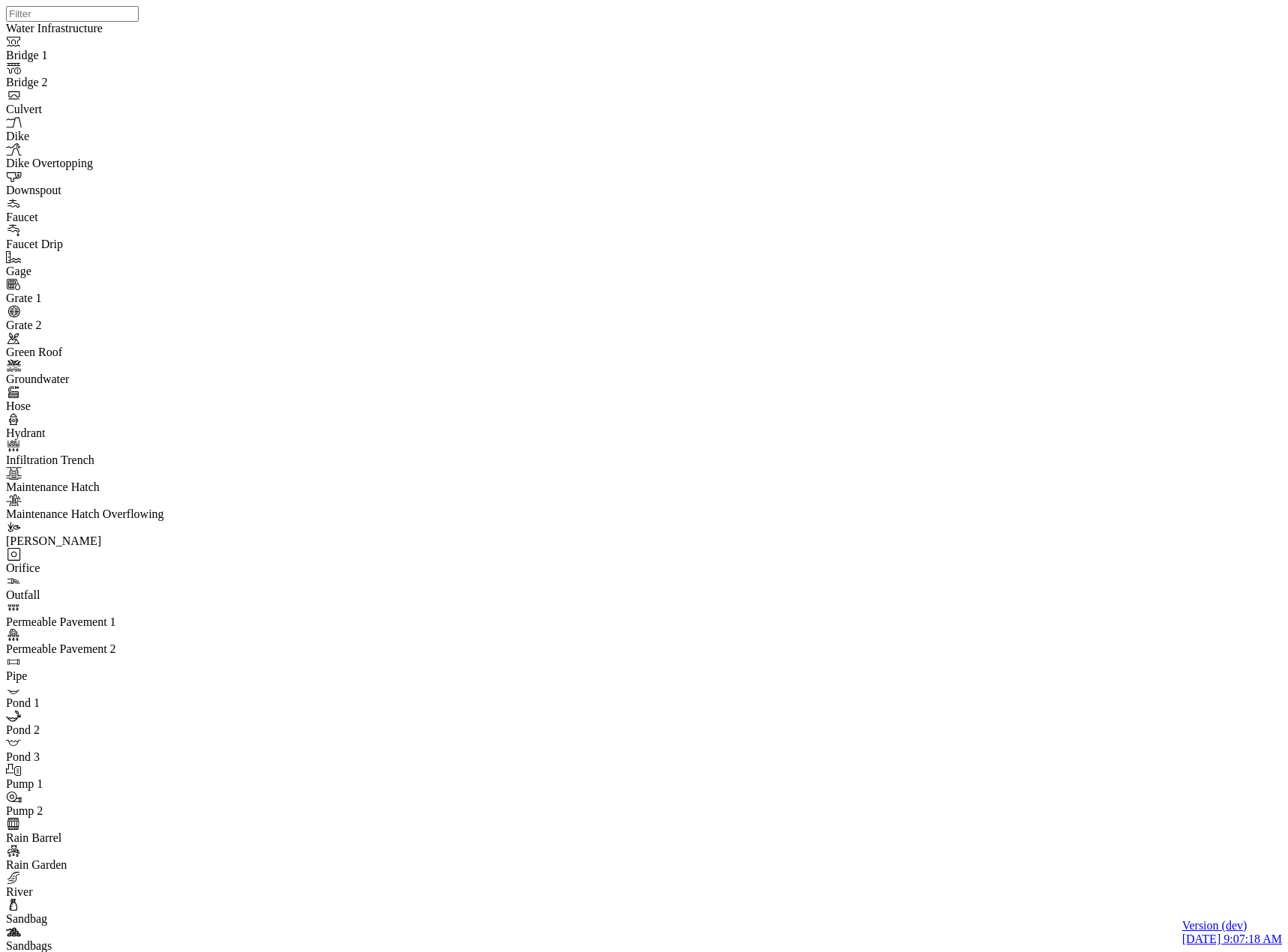
checkbox input "false"
